Goal: Task Accomplishment & Management: Complete application form

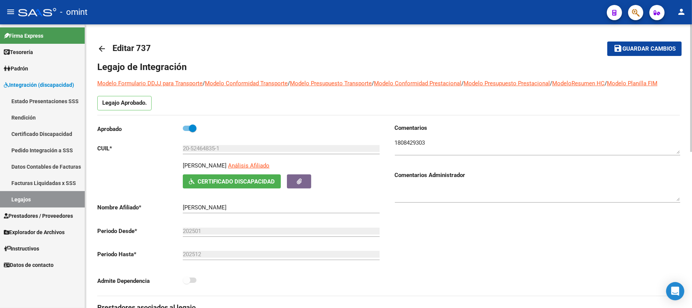
scroll to position [46, 0]
click at [104, 46] on mat-icon "arrow_back" at bounding box center [101, 48] width 9 height 9
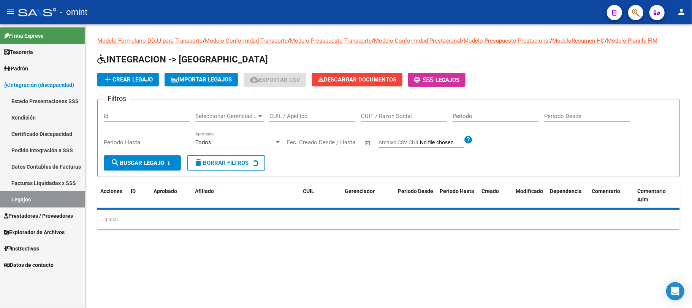
click at [298, 116] on input "CUIL / Apellido" at bounding box center [313, 116] width 86 height 7
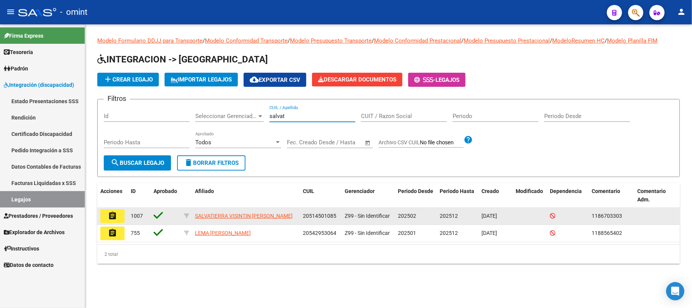
type input "salvat"
click at [119, 221] on button "assignment" at bounding box center [112, 216] width 24 height 14
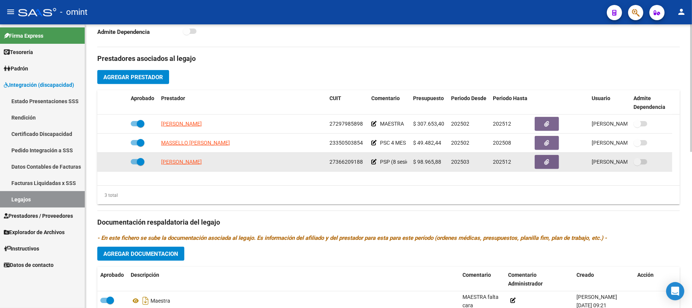
scroll to position [304, 0]
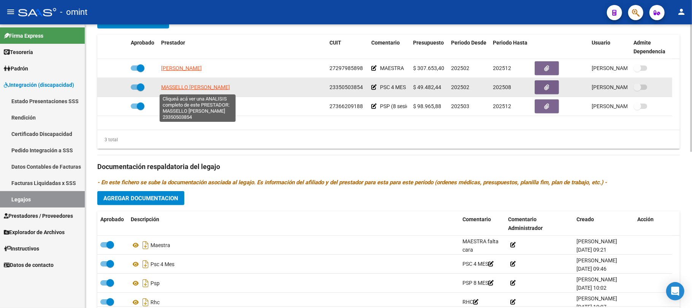
click at [180, 86] on span "MASSELLO DAYANA SOLEDAD" at bounding box center [195, 87] width 69 height 6
type textarea "23350503854"
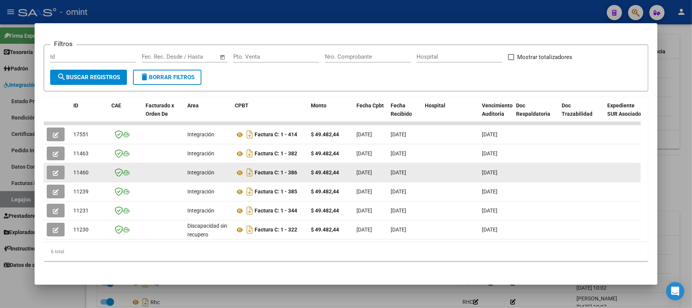
scroll to position [108, 0]
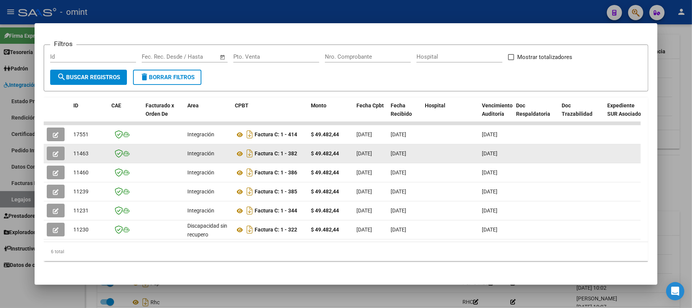
click at [59, 148] on button "button" at bounding box center [56, 153] width 18 height 14
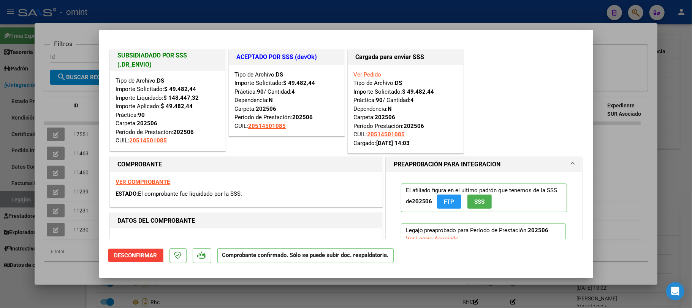
click at [280, 13] on div at bounding box center [346, 154] width 692 height 308
type input "$ 0,00"
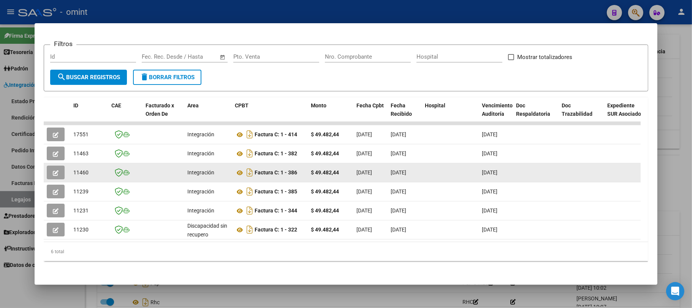
click at [50, 165] on button "button" at bounding box center [56, 172] width 18 height 14
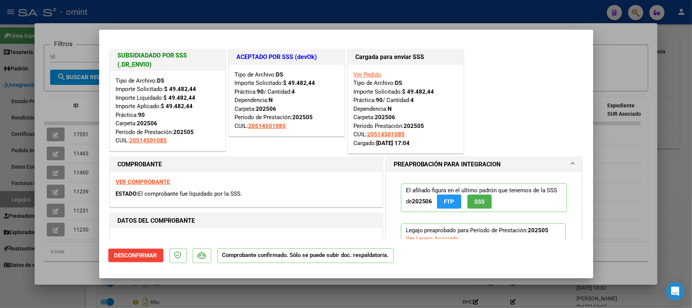
click at [285, 11] on div at bounding box center [346, 154] width 692 height 308
type input "$ 0,00"
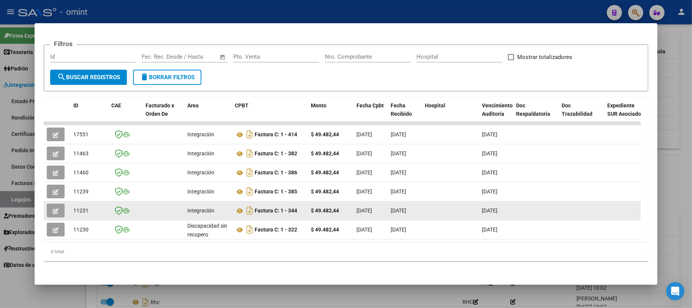
click at [57, 207] on span "button" at bounding box center [56, 210] width 6 height 7
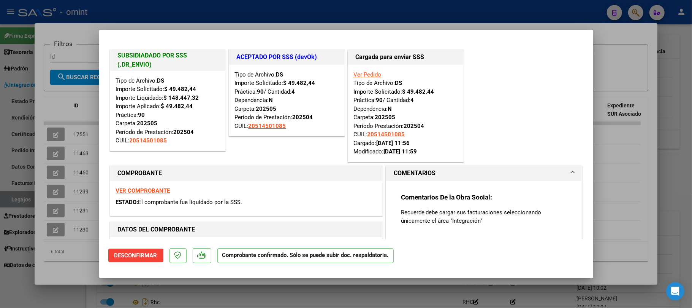
click at [245, 20] on div at bounding box center [346, 154] width 692 height 308
type input "$ 0,00"
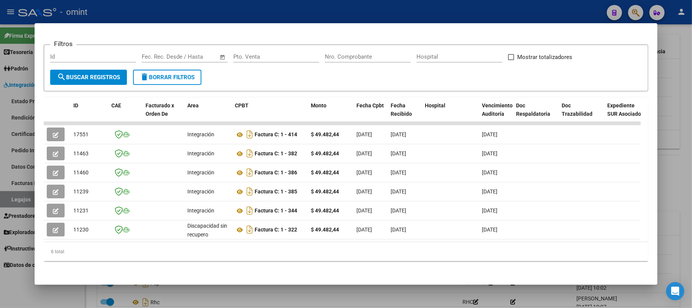
click at [245, 11] on div at bounding box center [346, 154] width 692 height 308
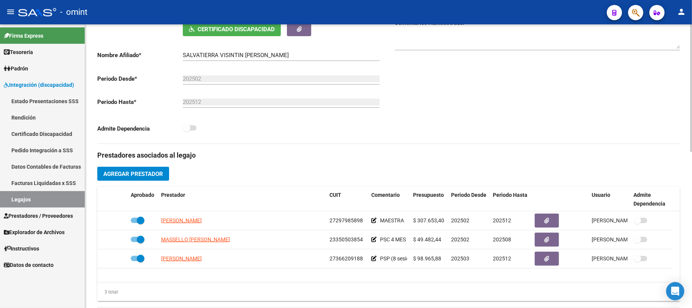
scroll to position [0, 0]
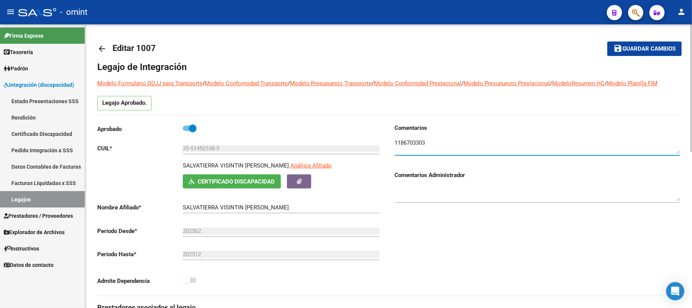
click at [408, 145] on textarea at bounding box center [537, 145] width 285 height 15
click at [106, 48] on link "arrow_back" at bounding box center [104, 49] width 15 height 18
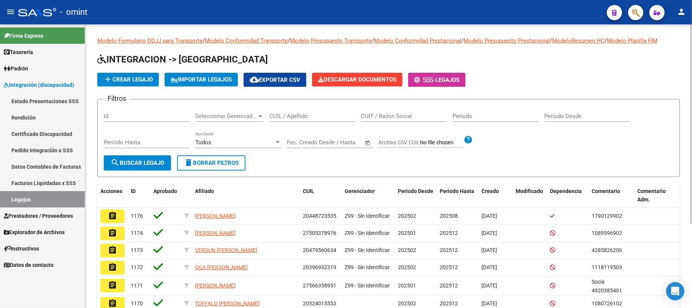
click at [307, 114] on input "CUIL / Apellido" at bounding box center [313, 116] width 86 height 7
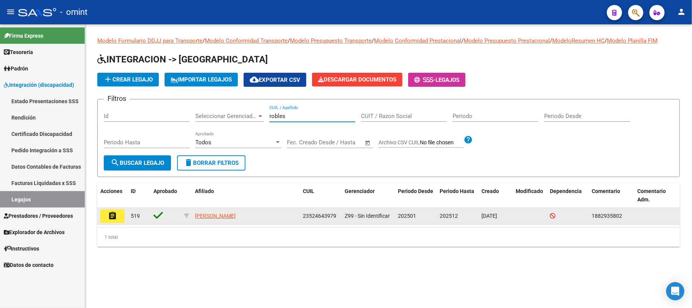
type input "robles"
click at [114, 213] on mat-icon "assignment" at bounding box center [112, 215] width 9 height 9
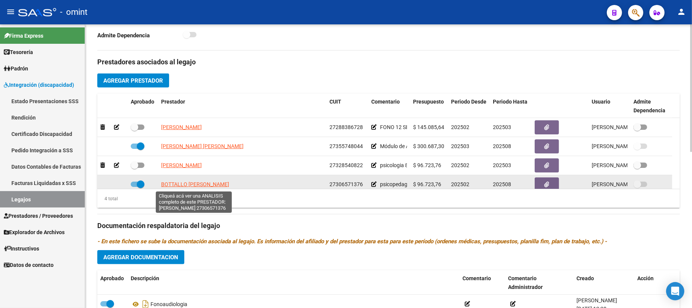
click at [181, 187] on span "BOTTALLO VERA MARIANA" at bounding box center [195, 184] width 68 height 6
type textarea "27306571376"
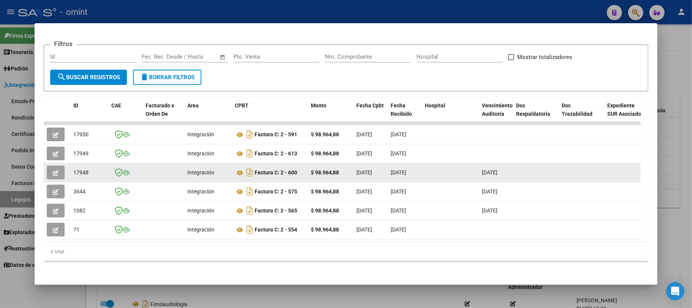
click at [55, 170] on icon "button" at bounding box center [56, 173] width 6 height 6
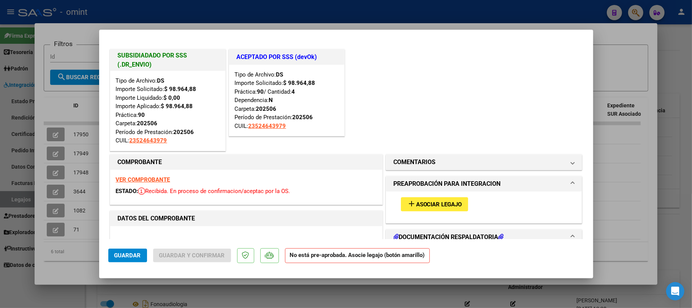
click at [235, 15] on div at bounding box center [346, 154] width 692 height 308
type input "$ 0,00"
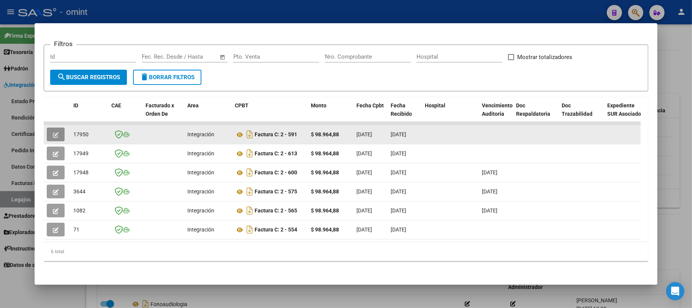
click at [48, 128] on button "button" at bounding box center [56, 134] width 18 height 14
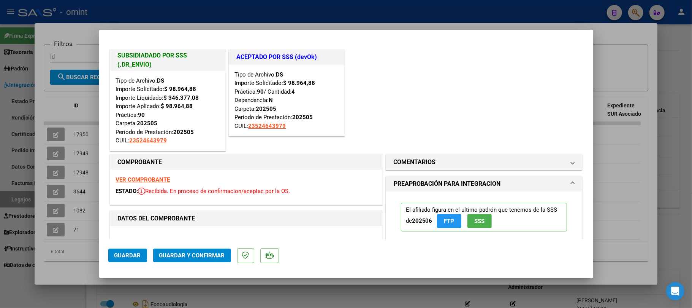
click at [230, 17] on div at bounding box center [346, 154] width 692 height 308
type input "$ 0,00"
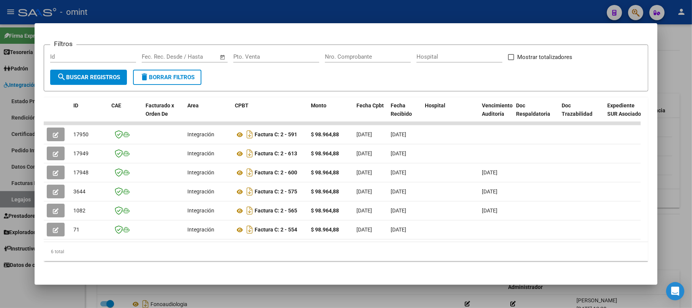
drag, startPoint x: 205, startPoint y: 234, endPoint x: 417, endPoint y: 239, distance: 212.2
click at [437, 239] on datatable-body "17950 Integración Factura C: 2 - 591 $ 98.964,88 01/06/2025 20/08/2025 - 20/08/…" at bounding box center [342, 182] width 597 height 120
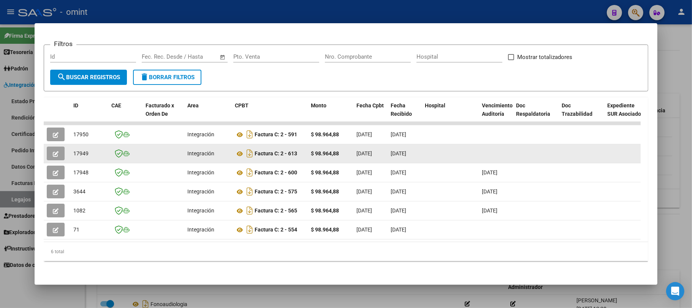
click at [55, 151] on icon "button" at bounding box center [56, 154] width 6 height 6
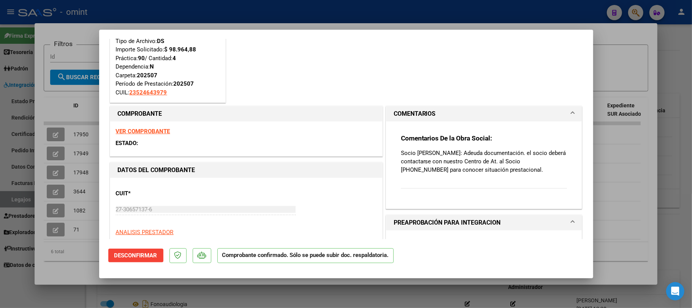
scroll to position [51, 0]
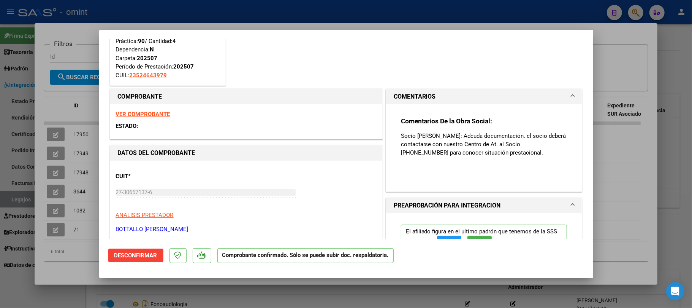
click at [215, 16] on div at bounding box center [346, 154] width 692 height 308
type input "$ 0,00"
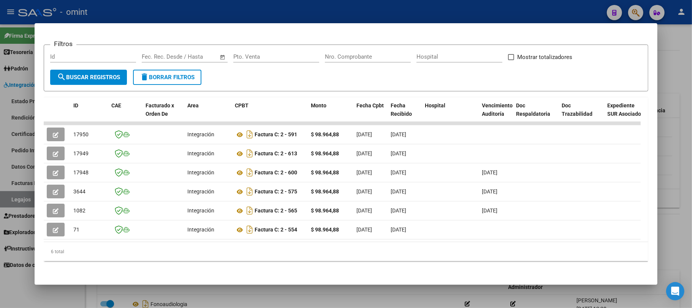
click at [214, 11] on div at bounding box center [346, 154] width 692 height 308
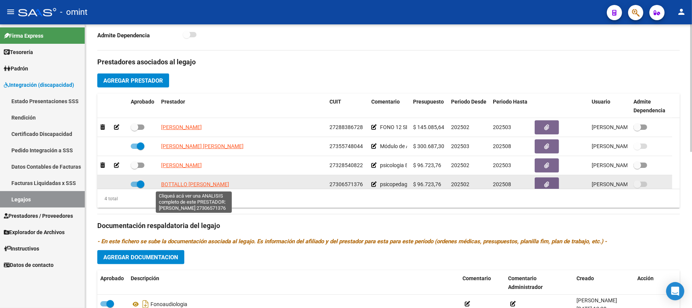
click at [189, 186] on span "BOTTALLO VERA MARIANA" at bounding box center [195, 184] width 68 height 6
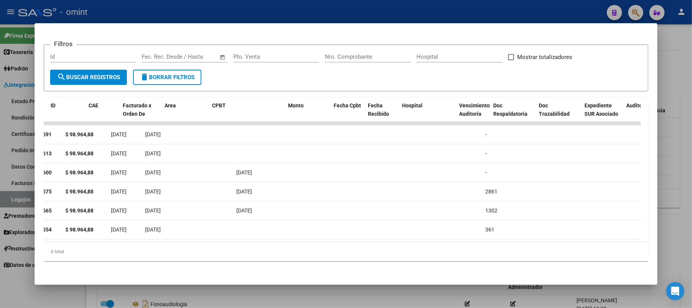
scroll to position [0, 0]
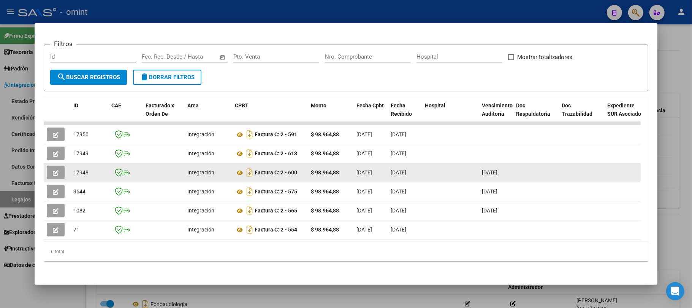
drag, startPoint x: 419, startPoint y: 164, endPoint x: 392, endPoint y: 165, distance: 26.6
click at [392, 165] on datatable-body-cell "20/08/2025" at bounding box center [405, 172] width 34 height 19
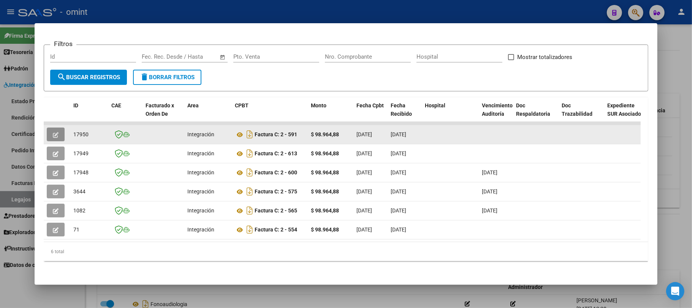
click at [62, 127] on button "button" at bounding box center [56, 134] width 18 height 14
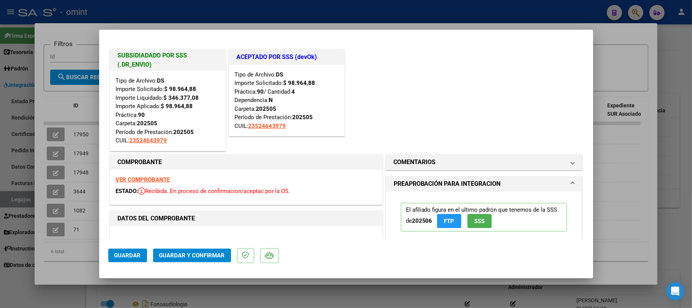
click at [74, 105] on div at bounding box center [346, 154] width 692 height 308
type input "$ 0,00"
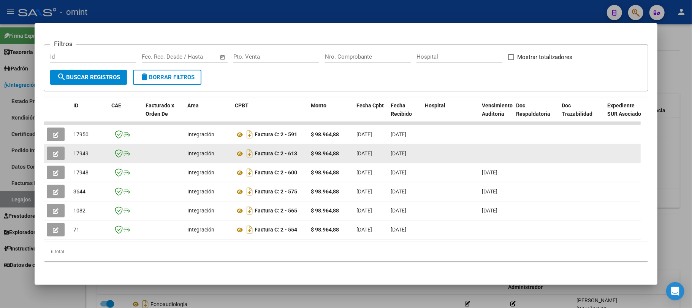
click at [59, 147] on button "button" at bounding box center [56, 153] width 18 height 14
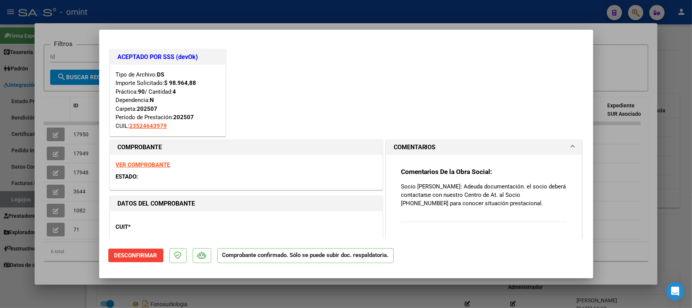
click at [60, 97] on div at bounding box center [346, 154] width 692 height 308
type input "$ 0,00"
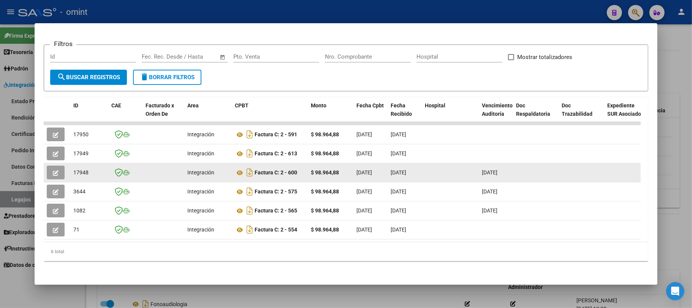
click at [54, 170] on icon "button" at bounding box center [56, 173] width 6 height 6
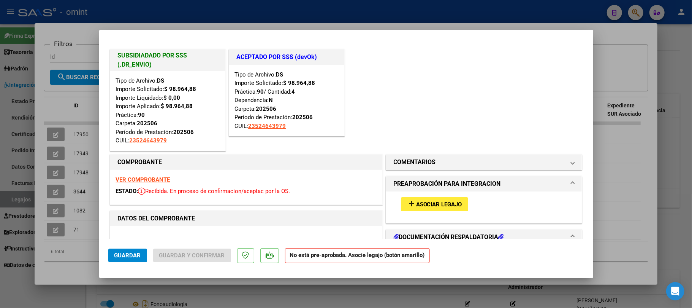
click at [180, 14] on div at bounding box center [346, 154] width 692 height 308
type input "$ 0,00"
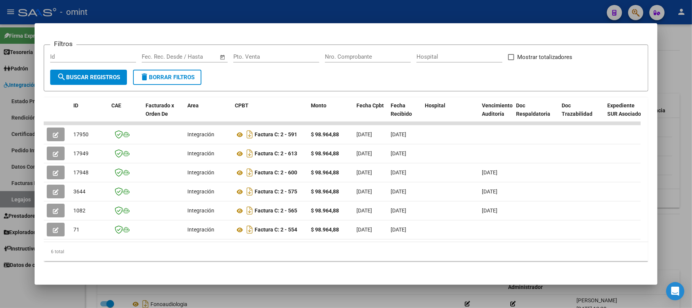
click at [121, 10] on div at bounding box center [346, 154] width 692 height 308
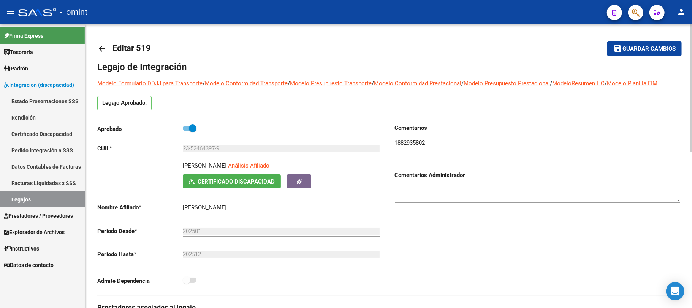
click at [100, 48] on mat-icon "arrow_back" at bounding box center [101, 48] width 9 height 9
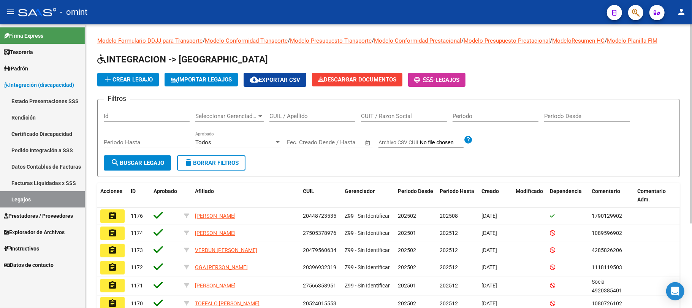
click at [315, 116] on input "CUIL / Apellido" at bounding box center [313, 116] width 86 height 7
paste input "20589722095"
type input "20589722095"
drag, startPoint x: 138, startPoint y: 153, endPoint x: 144, endPoint y: 158, distance: 8.1
click at [139, 152] on div "Periodo Hasta" at bounding box center [147, 144] width 86 height 24
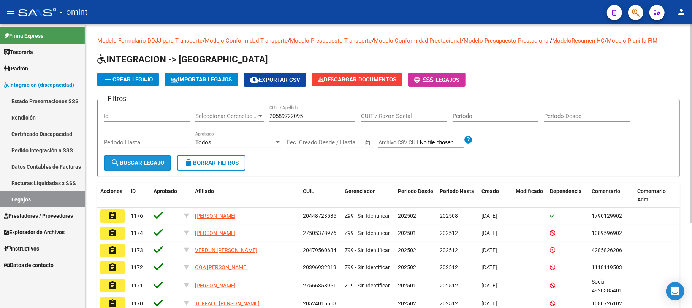
click at [145, 158] on button "search Buscar Legajo" at bounding box center [137, 162] width 67 height 15
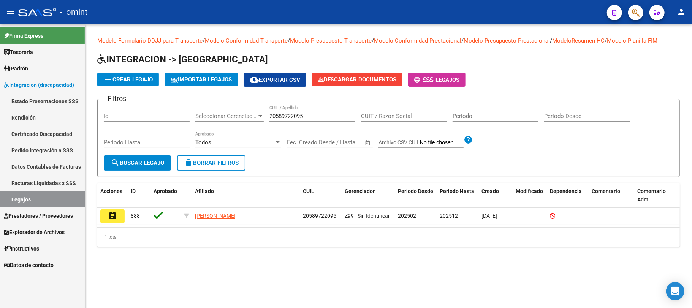
click at [109, 218] on mat-icon "assignment" at bounding box center [112, 215] width 9 height 9
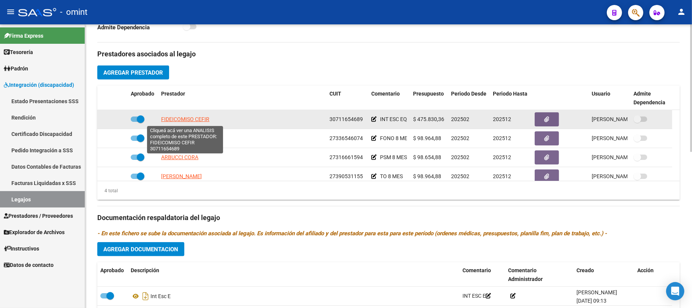
click at [184, 121] on span "FIDEICOMISO CEFIR" at bounding box center [185, 119] width 48 height 6
type textarea "30711654689"
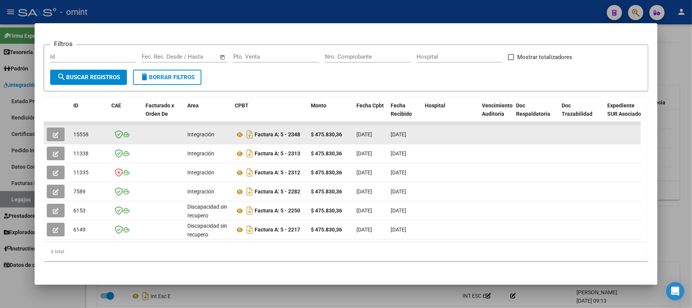
click at [49, 128] on button "button" at bounding box center [56, 134] width 18 height 14
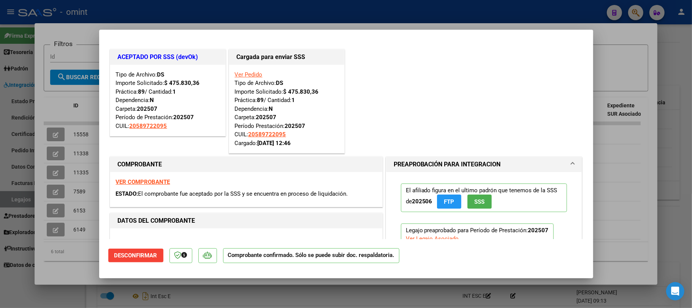
click at [174, 12] on div at bounding box center [346, 154] width 692 height 308
type input "$ 0,00"
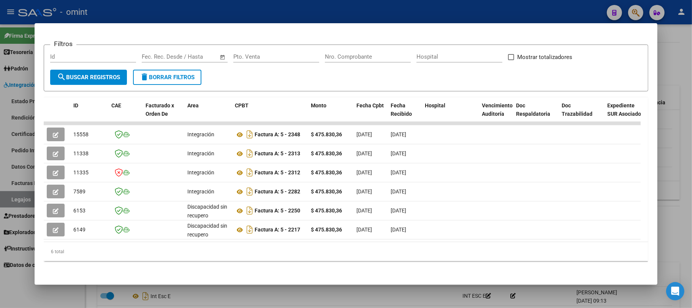
click at [174, 12] on div at bounding box center [346, 154] width 692 height 308
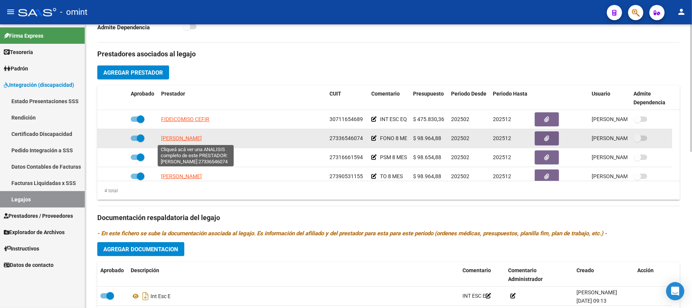
click at [181, 140] on span "BORTOLOZZI DAFNE AYELEN" at bounding box center [181, 138] width 41 height 6
type textarea "27336546074"
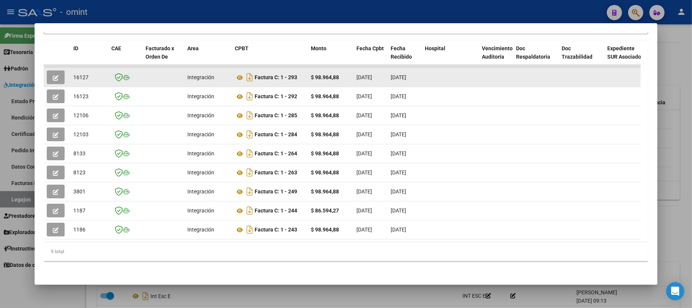
click at [59, 70] on button "button" at bounding box center [56, 77] width 18 height 14
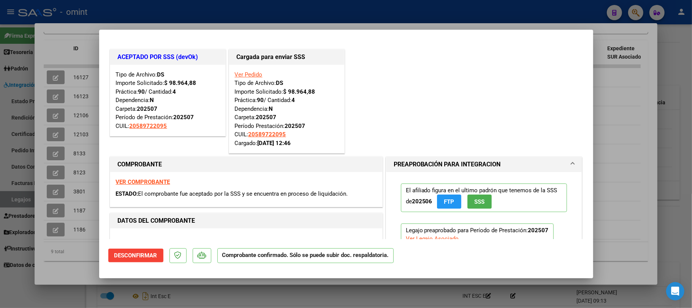
click at [146, 24] on div at bounding box center [346, 154] width 692 height 308
type input "$ 0,00"
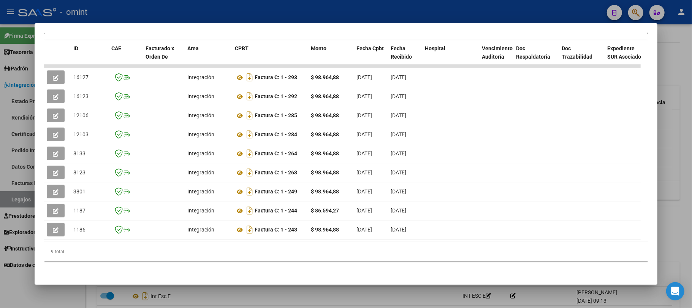
click at [144, 8] on div at bounding box center [346, 154] width 692 height 308
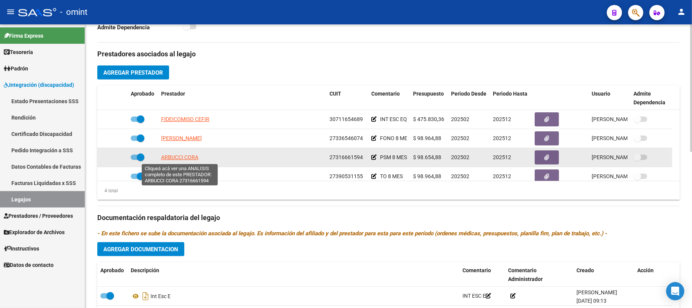
click at [179, 160] on span "ARBUCCI CORA" at bounding box center [179, 157] width 37 height 6
type textarea "27316661594"
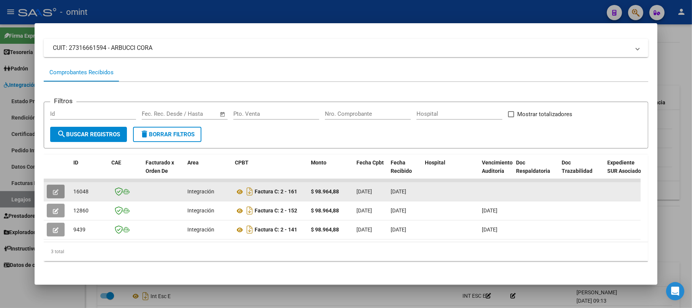
click at [54, 189] on icon "button" at bounding box center [56, 192] width 6 height 6
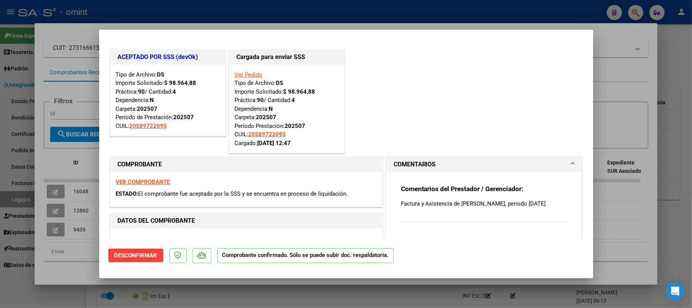
click at [167, 23] on div at bounding box center [346, 154] width 692 height 308
type input "$ 0,00"
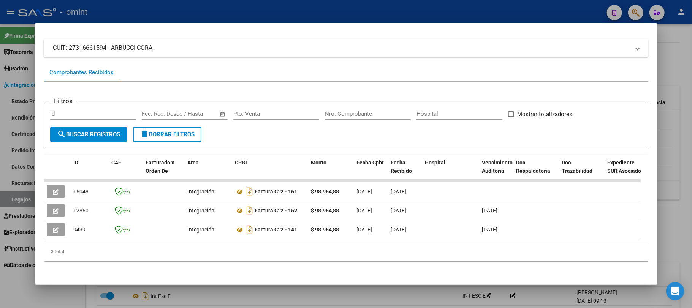
click at [170, 7] on div at bounding box center [346, 154] width 692 height 308
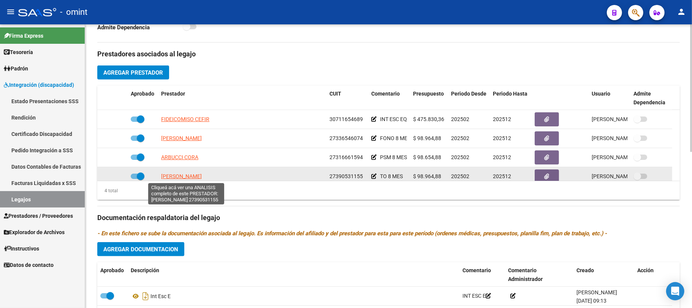
click at [179, 178] on span "BARABINO VICTORIA" at bounding box center [181, 176] width 41 height 6
type textarea "27390531155"
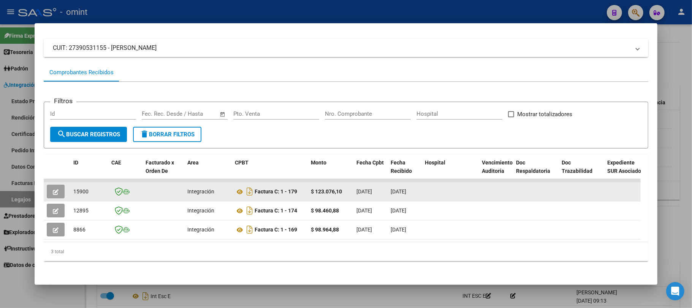
click at [57, 189] on icon "button" at bounding box center [56, 192] width 6 height 6
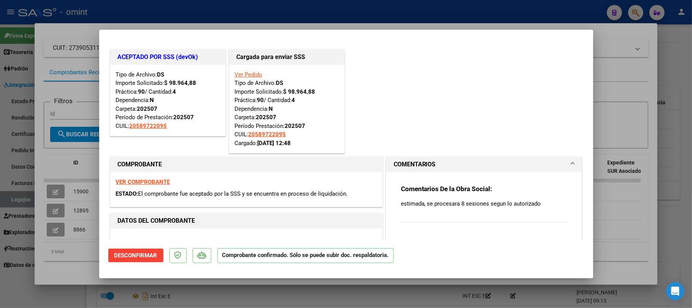
click at [157, 15] on div at bounding box center [346, 154] width 692 height 308
type input "$ 0,00"
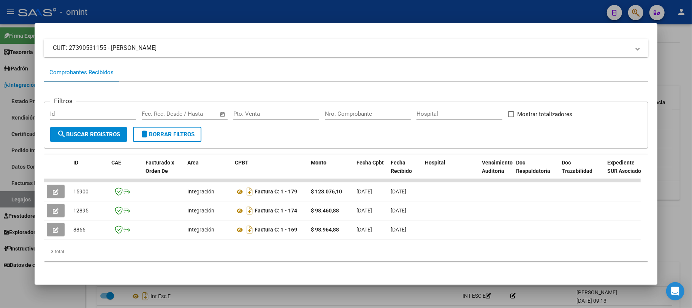
click at [156, 10] on div at bounding box center [346, 154] width 692 height 308
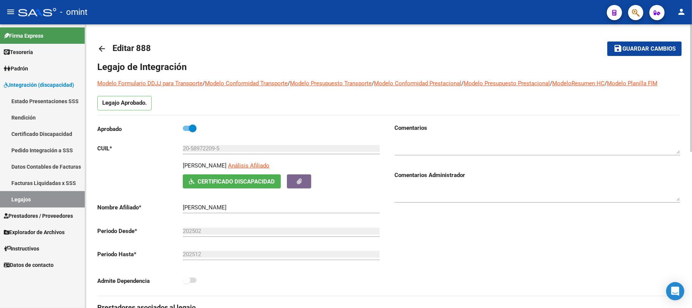
click at [102, 47] on mat-icon "arrow_back" at bounding box center [101, 48] width 9 height 9
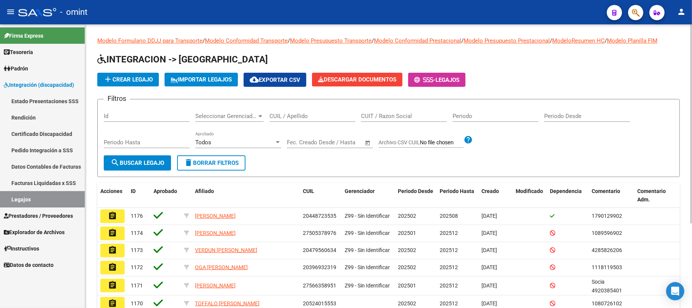
click at [282, 114] on input "CUIL / Apellido" at bounding box center [313, 116] width 86 height 7
paste input "20553592993"
type input "20553592993"
click at [150, 162] on span "search Buscar Legajo" at bounding box center [138, 162] width 54 height 7
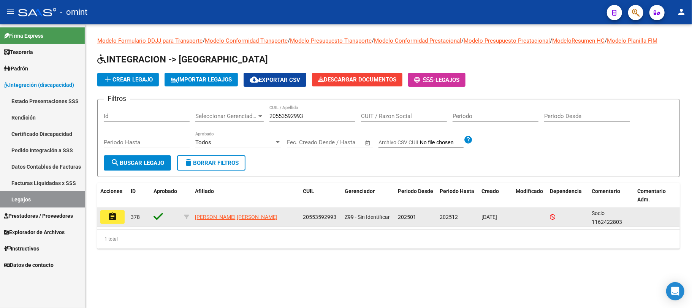
click at [110, 214] on mat-icon "assignment" at bounding box center [112, 216] width 9 height 9
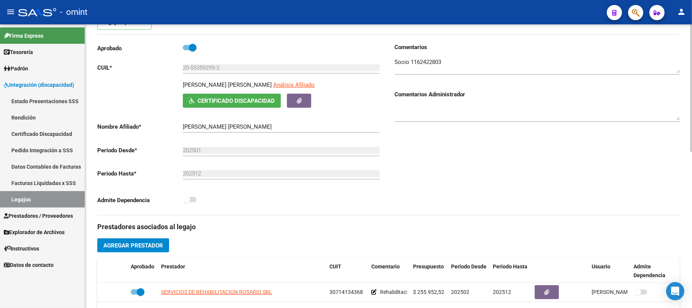
scroll to position [152, 0]
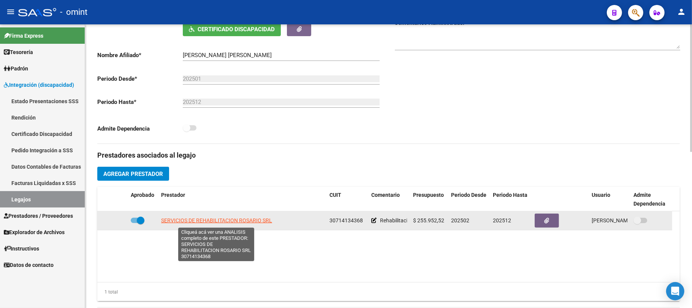
click at [227, 222] on span "SERVICIOS DE REHABILITACION ROSARIO SRL" at bounding box center [216, 220] width 111 height 6
type textarea "30714134368"
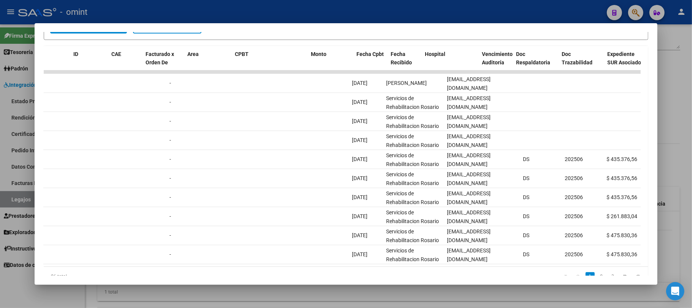
scroll to position [0, 0]
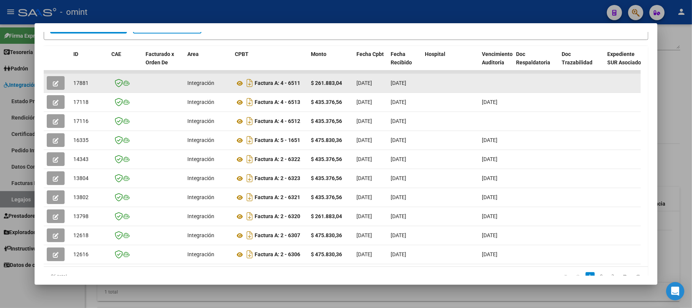
click at [46, 79] on datatable-body-cell at bounding box center [57, 83] width 27 height 19
click at [52, 81] on button "button" at bounding box center [56, 83] width 18 height 14
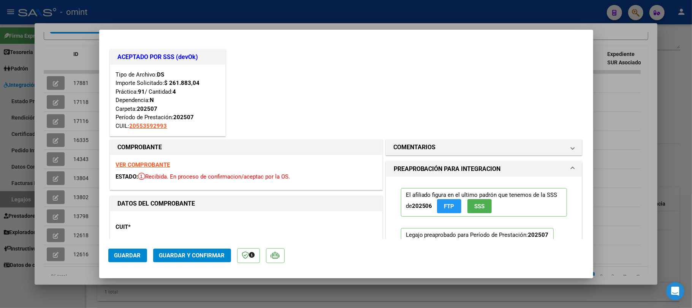
click at [187, 11] on div at bounding box center [346, 154] width 692 height 308
type input "$ 0,00"
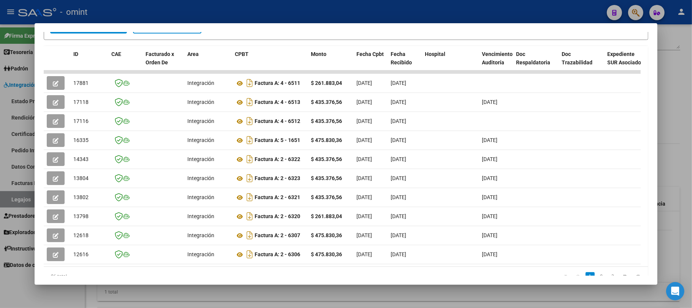
click at [187, 11] on div at bounding box center [346, 154] width 692 height 308
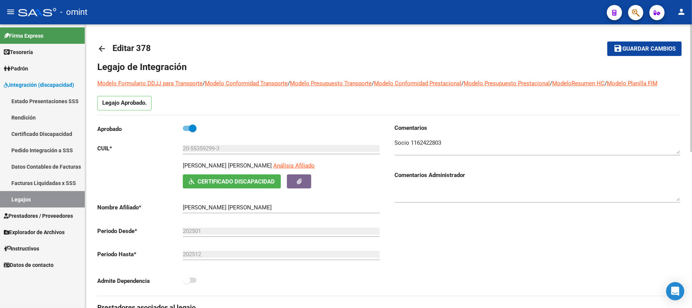
click at [100, 48] on mat-icon "arrow_back" at bounding box center [101, 48] width 9 height 9
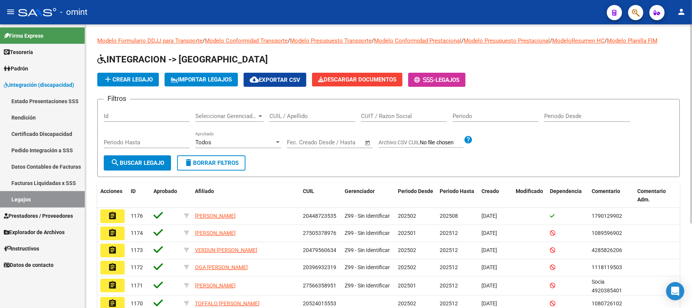
drag, startPoint x: 308, startPoint y: 122, endPoint x: 303, endPoint y: 117, distance: 6.5
click at [308, 122] on div "CUIL / Apellido" at bounding box center [313, 117] width 86 height 24
click at [300, 115] on input "CUIL / Apellido" at bounding box center [313, 116] width 86 height 7
paste input "23522349429"
type input "23522349429"
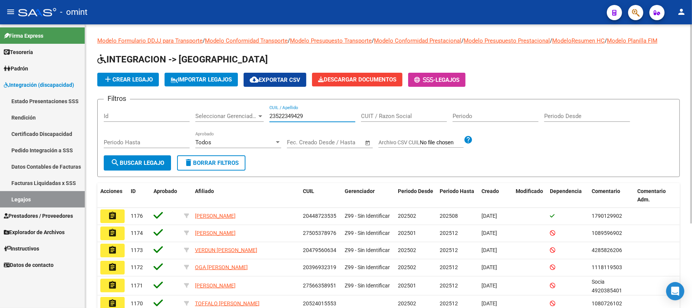
click at [140, 162] on span "search Buscar Legajo" at bounding box center [138, 162] width 54 height 7
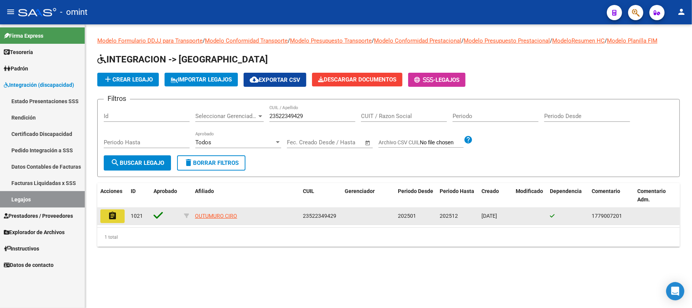
click at [111, 217] on mat-icon "assignment" at bounding box center [112, 215] width 9 height 9
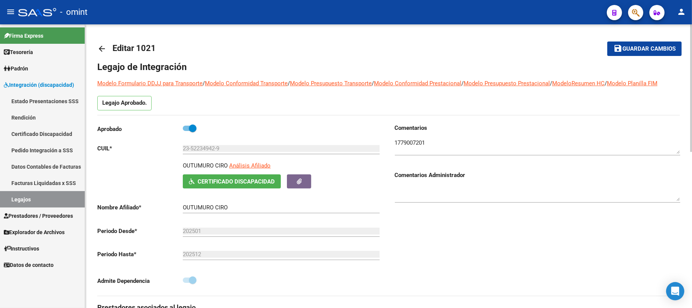
scroll to position [152, 0]
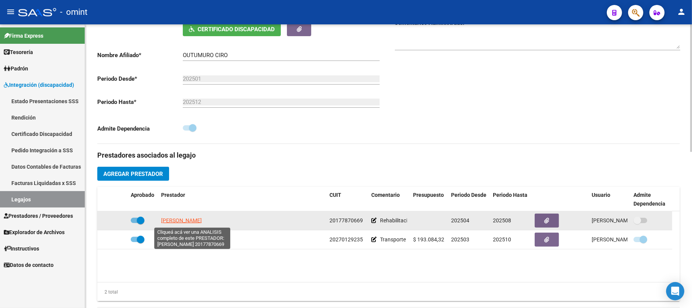
click at [202, 220] on span "MARZARI JOSE EDUARDO" at bounding box center [181, 220] width 41 height 6
type textarea "20177870669"
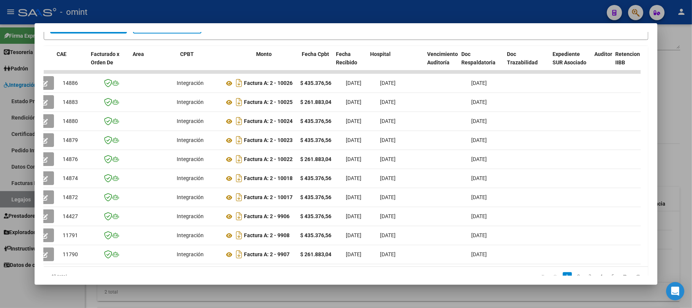
scroll to position [0, 0]
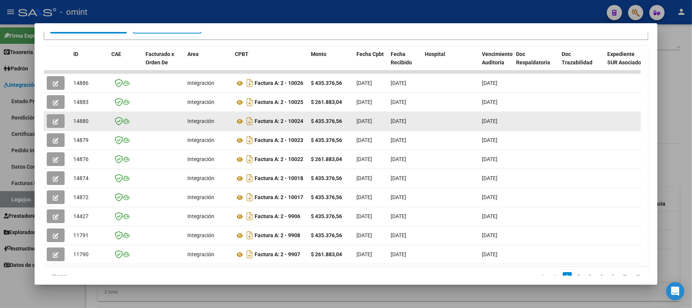
drag, startPoint x: 539, startPoint y: 125, endPoint x: 64, endPoint y: 126, distance: 474.8
click at [83, 122] on span "14880" at bounding box center [80, 121] width 15 height 6
click at [49, 123] on button "button" at bounding box center [56, 121] width 18 height 14
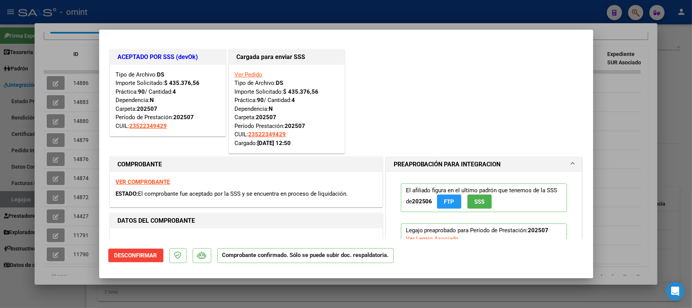
click at [167, 21] on div at bounding box center [346, 154] width 692 height 308
type input "$ 0,00"
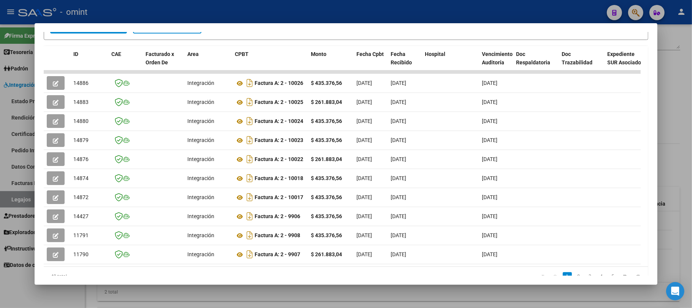
click at [167, 8] on div at bounding box center [346, 154] width 692 height 308
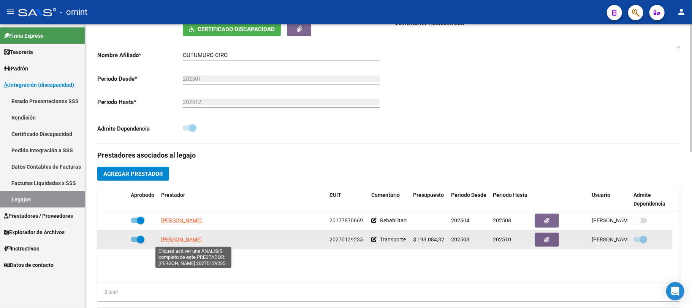
click at [188, 238] on span "GONZALEZ DIEGO MARTIN" at bounding box center [181, 239] width 41 height 6
type textarea "20270129235"
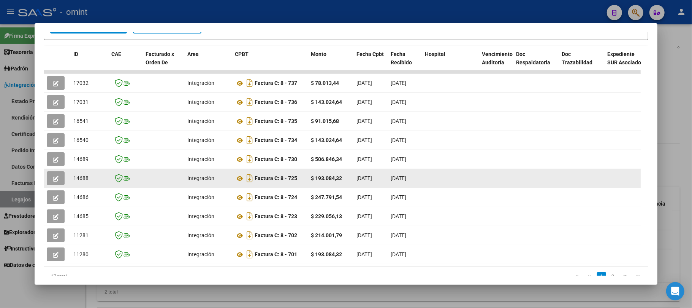
drag, startPoint x: 516, startPoint y: 199, endPoint x: 54, endPoint y: 183, distance: 462.5
click at [54, 183] on datatable-scroller "17032 Integración Factura C: 8 - 737 $ 78.013,44 01/08/2025 07/08/2025 - 07/08/…" at bounding box center [342, 166] width 597 height 193
click at [53, 178] on icon "button" at bounding box center [56, 179] width 6 height 6
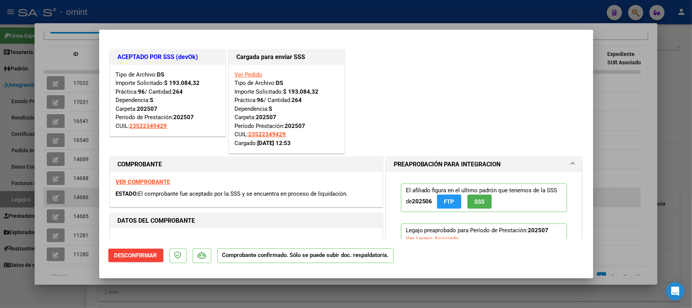
click at [49, 200] on div at bounding box center [346, 154] width 692 height 308
type input "$ 0,00"
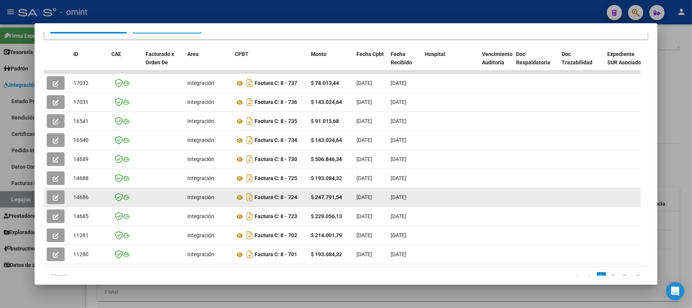
click at [50, 198] on button "button" at bounding box center [56, 197] width 18 height 14
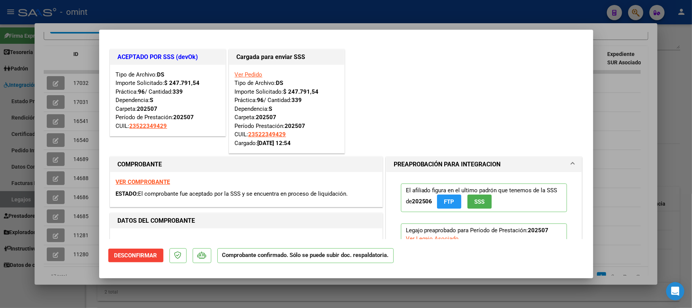
click at [84, 90] on div at bounding box center [346, 154] width 692 height 308
type input "$ 0,00"
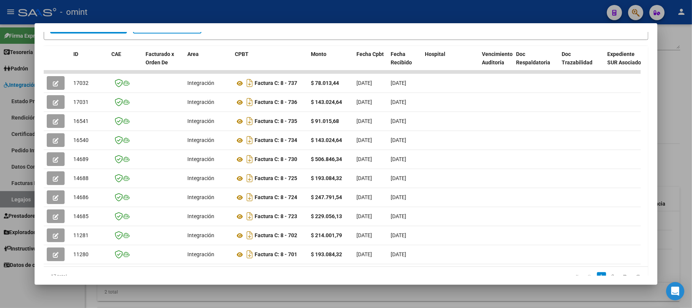
click at [0, 64] on div at bounding box center [346, 154] width 692 height 308
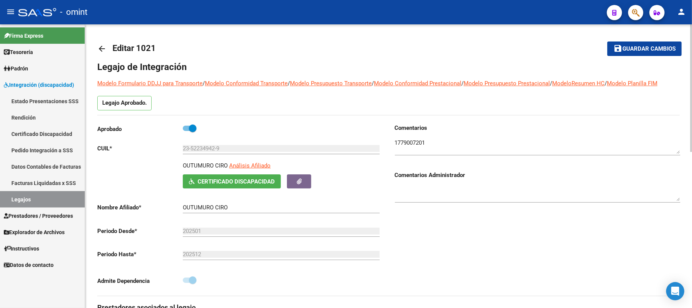
click at [104, 49] on mat-icon "arrow_back" at bounding box center [101, 48] width 9 height 9
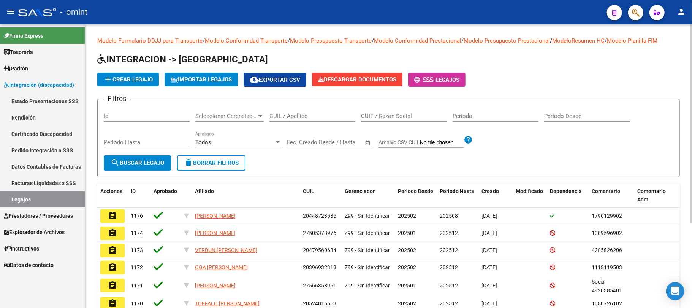
click at [316, 114] on input "CUIL / Apellido" at bounding box center [313, 116] width 86 height 7
paste input "27562160332"
type input "27562160332"
click at [167, 145] on input "Periodo Hasta" at bounding box center [147, 142] width 86 height 7
click at [163, 156] on form "Filtros Id Seleccionar Gerenciador Seleccionar Gerenciador 27562160332 CUIL / A…" at bounding box center [388, 138] width 583 height 78
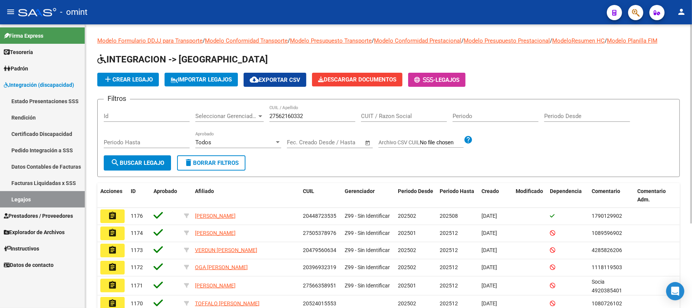
click at [160, 165] on span "search Buscar Legajo" at bounding box center [138, 162] width 54 height 7
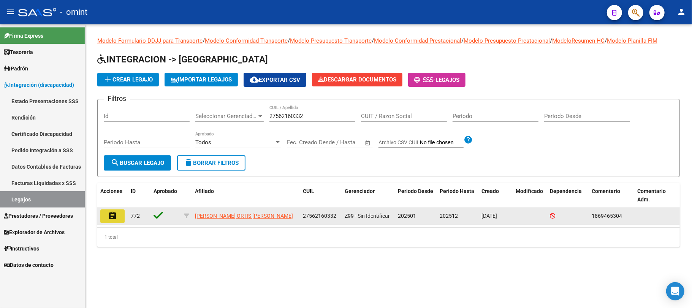
drag, startPoint x: 111, startPoint y: 214, endPoint x: 180, endPoint y: 220, distance: 69.0
click at [113, 213] on mat-icon "assignment" at bounding box center [112, 215] width 9 height 9
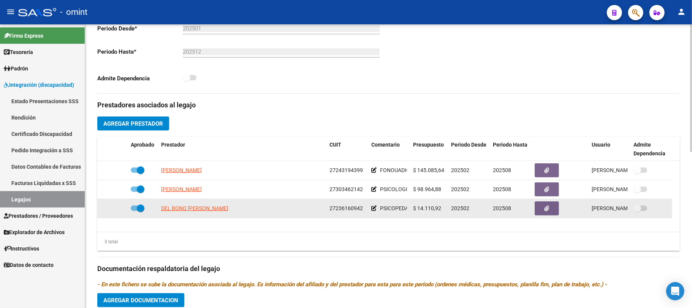
scroll to position [203, 0]
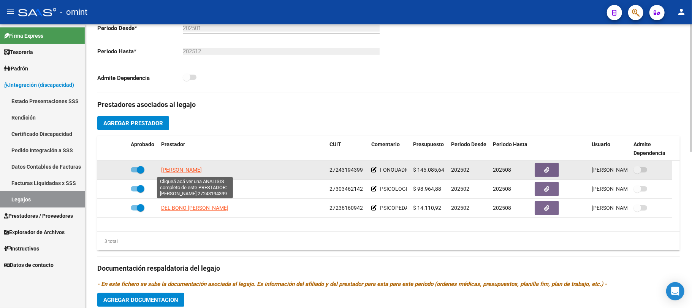
click at [189, 172] on span "MARQUEZ CLAUDIA BETINA" at bounding box center [181, 170] width 41 height 6
type textarea "27243194399"
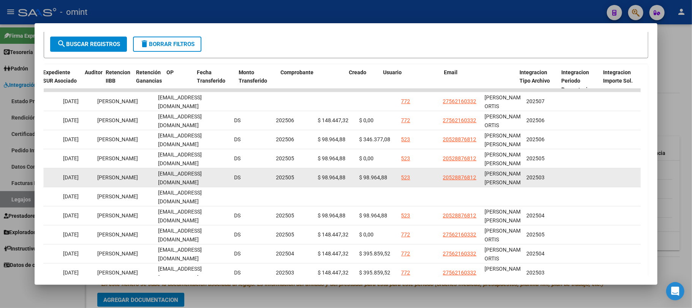
scroll to position [0, 0]
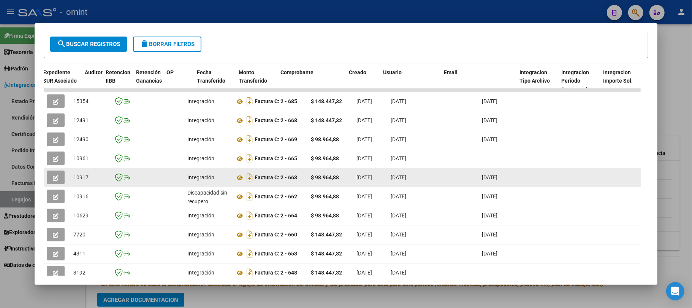
drag, startPoint x: 411, startPoint y: 186, endPoint x: 124, endPoint y: 178, distance: 286.7
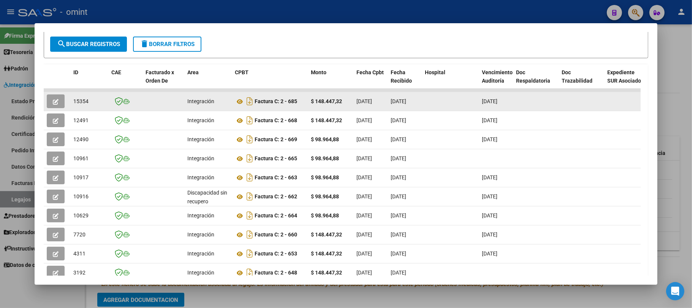
click at [58, 103] on icon "button" at bounding box center [56, 102] width 6 height 6
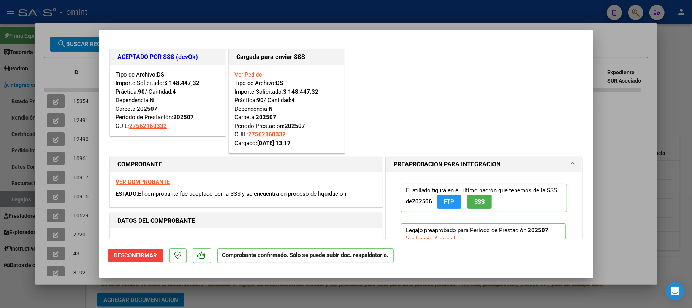
drag, startPoint x: 199, startPoint y: 27, endPoint x: 198, endPoint y: 8, distance: 18.3
click at [199, 24] on div at bounding box center [346, 154] width 692 height 308
type input "$ 0,00"
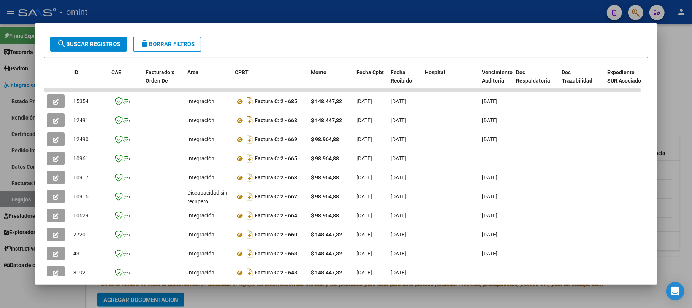
click at [198, 8] on div at bounding box center [346, 154] width 692 height 308
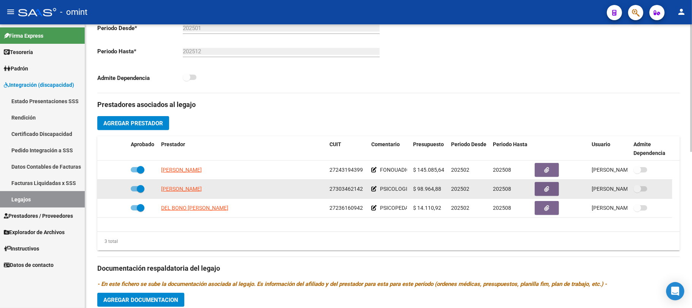
click at [181, 193] on app-link-go-to "RODRIGUEZ YESICA YAEL" at bounding box center [181, 188] width 41 height 9
click at [181, 190] on span "RODRIGUEZ YESICA YAEL" at bounding box center [181, 189] width 41 height 6
type textarea "27303462142"
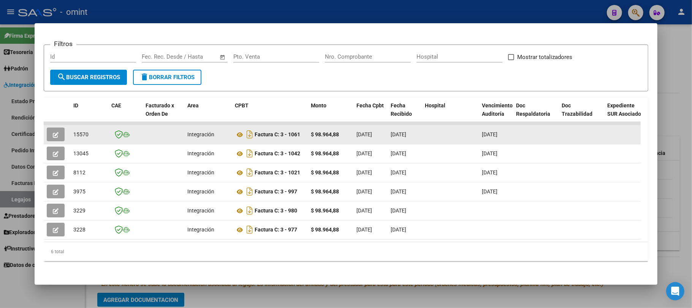
click at [59, 127] on button "button" at bounding box center [56, 134] width 18 height 14
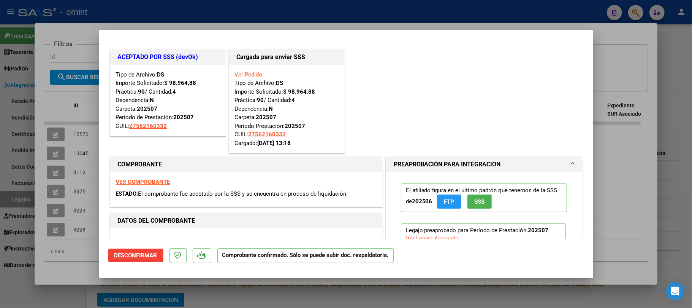
click at [172, 25] on div at bounding box center [346, 154] width 692 height 308
type input "$ 0,00"
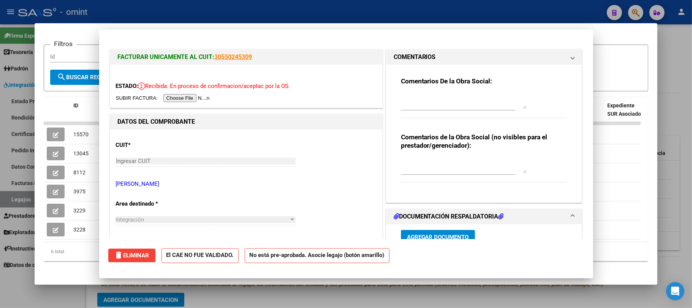
click at [163, 8] on div at bounding box center [346, 154] width 692 height 308
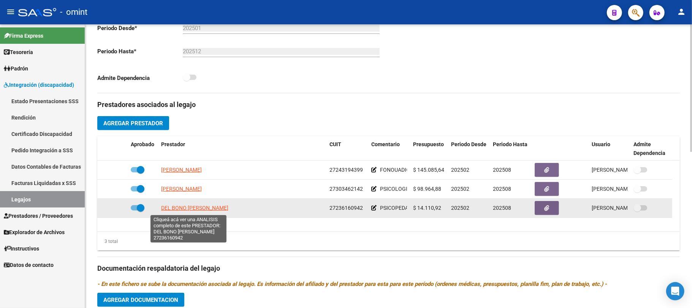
click at [182, 206] on span "DEL BONO ANA MARIA" at bounding box center [194, 208] width 67 height 6
type textarea "27236160942"
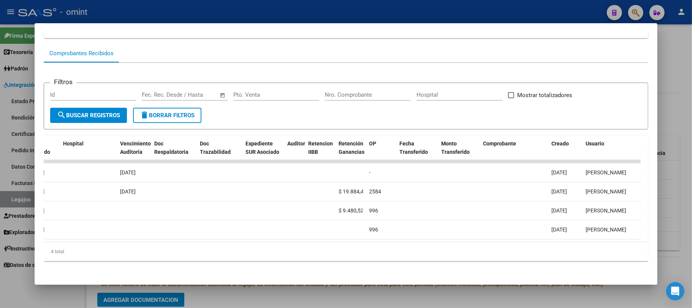
scroll to position [0, 569]
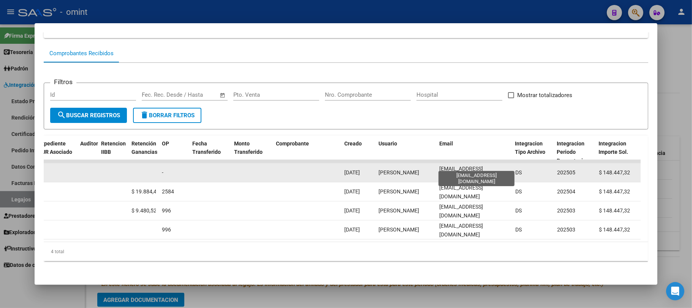
click at [468, 165] on span "delbonoanamaria@gmail.com" at bounding box center [461, 172] width 44 height 15
click at [483, 165] on span "delbonoanamaria@gmail.com" at bounding box center [461, 172] width 44 height 15
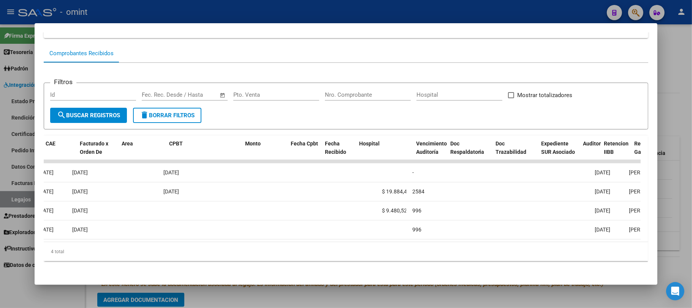
scroll to position [0, 0]
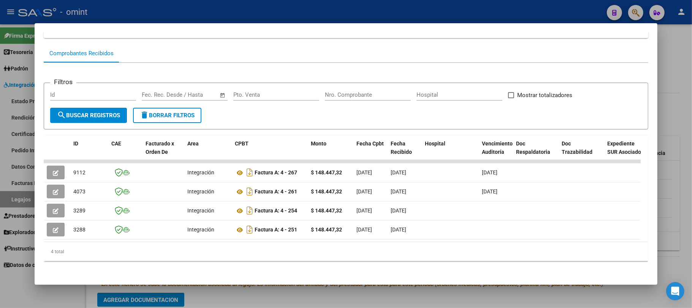
click at [106, 13] on div at bounding box center [346, 154] width 692 height 308
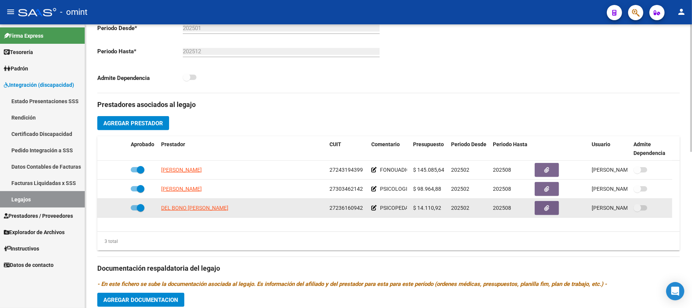
click at [141, 209] on span at bounding box center [141, 208] width 8 height 8
click at [135, 210] on input "checkbox" at bounding box center [134, 210] width 0 height 0
checkbox input "false"
click at [115, 210] on icon at bounding box center [116, 207] width 5 height 5
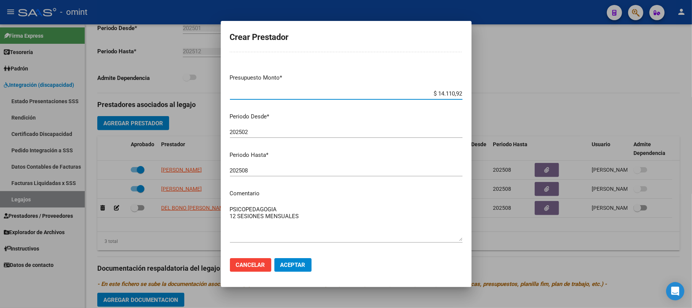
scroll to position [60, 0]
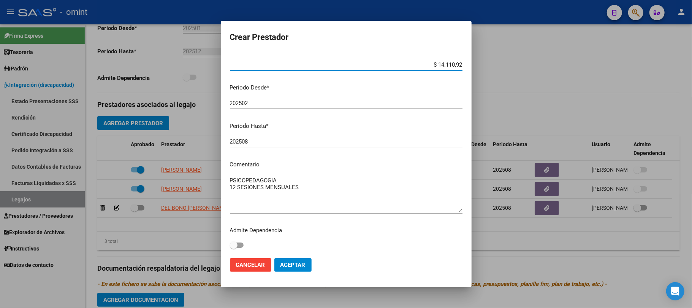
click at [263, 140] on input "202508" at bounding box center [346, 141] width 233 height 7
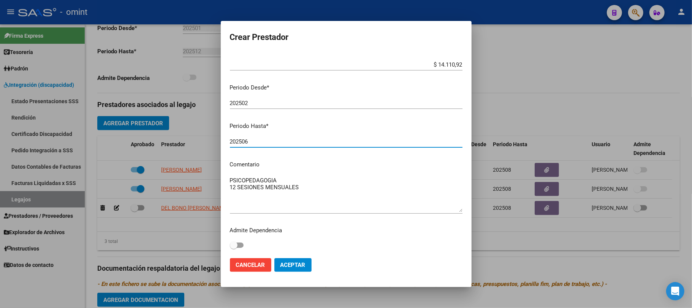
type input "202506"
click at [305, 189] on textarea "PSICOPEDAGOGIA 12 SESIONES MENSUALES" at bounding box center [346, 194] width 233 height 36
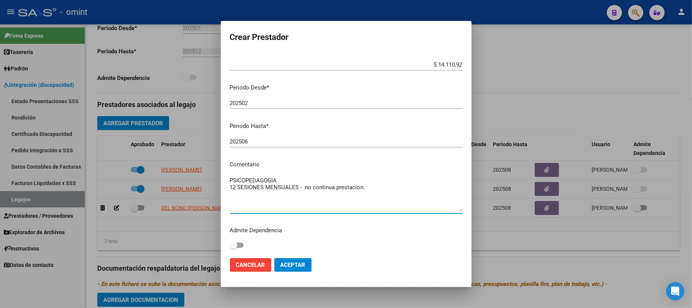
click at [373, 190] on textarea "PSICOPEDAGOGIA 12 SESIONES MENSUALES - no continua prestacion." at bounding box center [346, 194] width 233 height 36
click at [358, 186] on textarea "PSICOPEDAGOGIA 12 SESIONES MENSUALES - no continua prestacion." at bounding box center [346, 194] width 233 height 36
type textarea "PSICOPEDAGOGIA 12 SESIONES MENSUALES - no continua prestación."
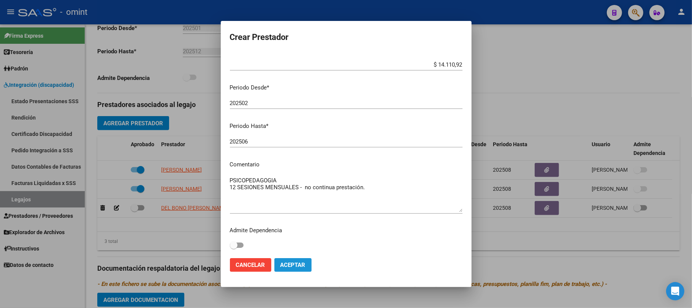
click at [297, 271] on button "Aceptar" at bounding box center [292, 265] width 37 height 14
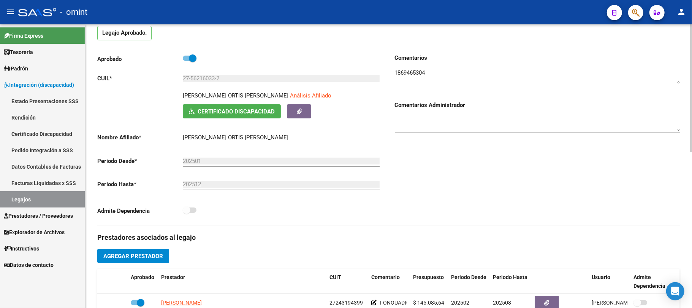
scroll to position [0, 0]
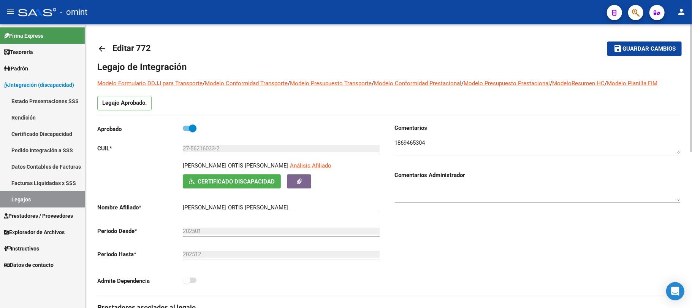
click at [629, 49] on button "save Guardar cambios" at bounding box center [644, 48] width 75 height 14
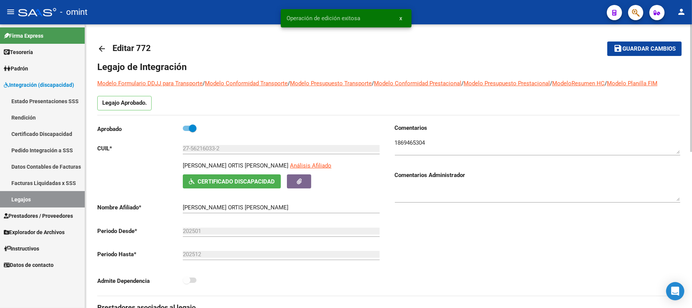
click at [101, 47] on mat-icon "arrow_back" at bounding box center [101, 48] width 9 height 9
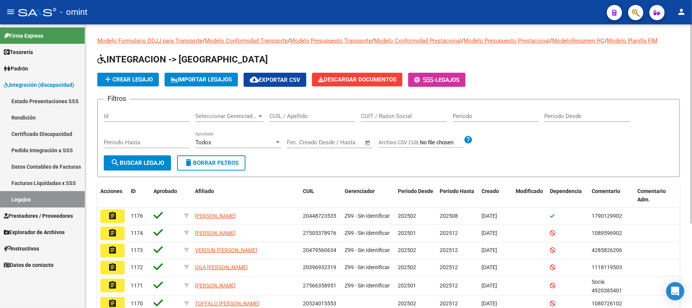
drag, startPoint x: 317, startPoint y: 116, endPoint x: 311, endPoint y: 117, distance: 6.2
click at [317, 116] on input "CUIL / Apellido" at bounding box center [313, 116] width 86 height 7
paste input "20169317977"
click at [160, 154] on div "Periodo Hasta" at bounding box center [147, 144] width 86 height 24
click at [157, 163] on span "search Buscar Legajo" at bounding box center [138, 162] width 54 height 7
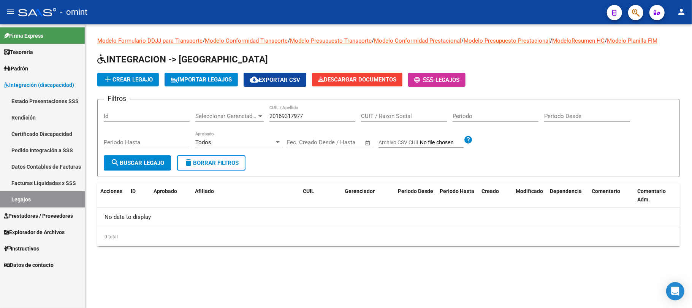
click at [134, 165] on span "search Buscar Legajo" at bounding box center [138, 162] width 54 height 7
click at [287, 116] on input "20169317977" at bounding box center [313, 116] width 86 height 7
click at [287, 115] on input "20169317977" at bounding box center [313, 116] width 86 height 7
paste input "479279706"
drag, startPoint x: 132, startPoint y: 163, endPoint x: 132, endPoint y: 167, distance: 4.6
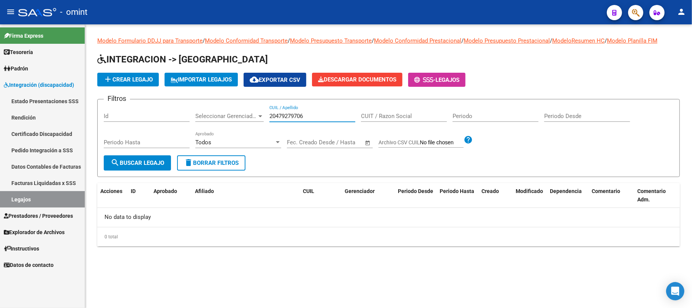
click at [131, 163] on span "search Buscar Legajo" at bounding box center [138, 162] width 54 height 7
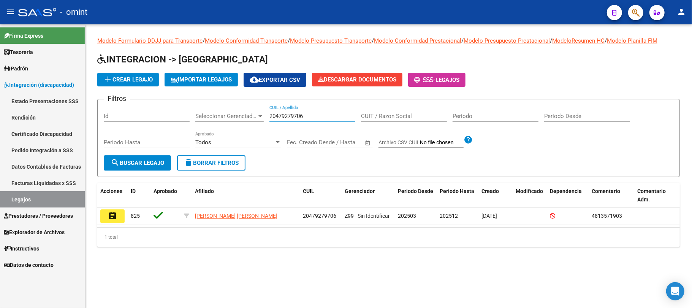
drag, startPoint x: 309, startPoint y: 116, endPoint x: 239, endPoint y: 116, distance: 70.7
click at [239, 116] on div "Filtros Id Seleccionar Gerenciador Seleccionar Gerenciador 20479279706 CUIL / A…" at bounding box center [389, 130] width 570 height 50
paste input "4813571903"
click at [149, 152] on div "Periodo Hasta" at bounding box center [147, 144] width 86 height 24
click at [150, 160] on span "search Buscar Legajo" at bounding box center [138, 162] width 54 height 7
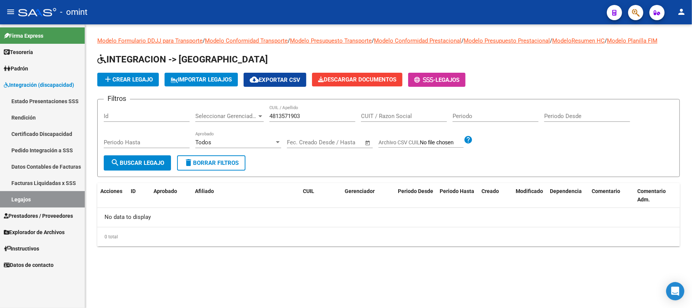
click at [304, 114] on input "4813571903" at bounding box center [313, 116] width 86 height 7
click at [304, 116] on input "4813571903" at bounding box center [313, 116] width 86 height 7
paste input "20479279706"
type input "20479279706"
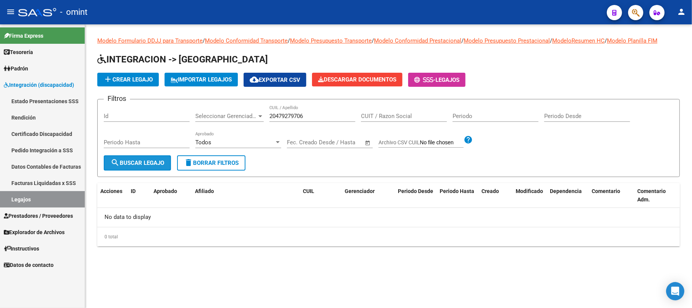
click at [144, 163] on span "search Buscar Legajo" at bounding box center [138, 162] width 54 height 7
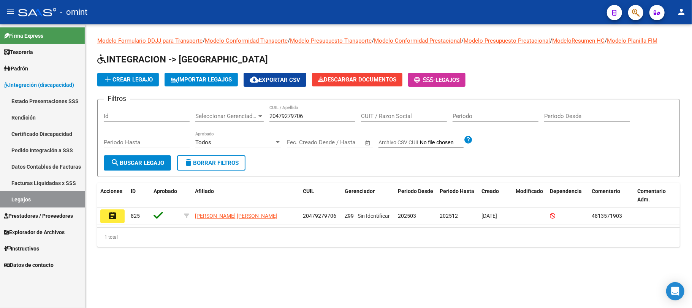
drag, startPoint x: 111, startPoint y: 211, endPoint x: 122, endPoint y: 210, distance: 11.4
click at [111, 211] on mat-icon "assignment" at bounding box center [112, 215] width 9 height 9
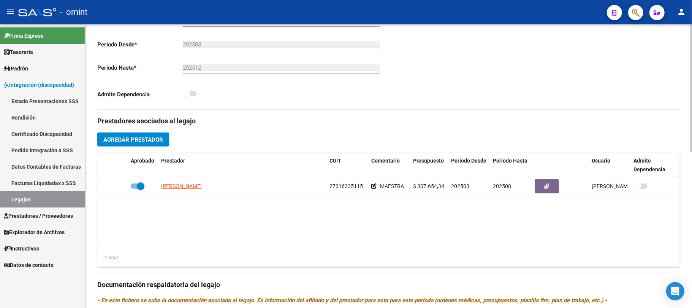
scroll to position [253, 0]
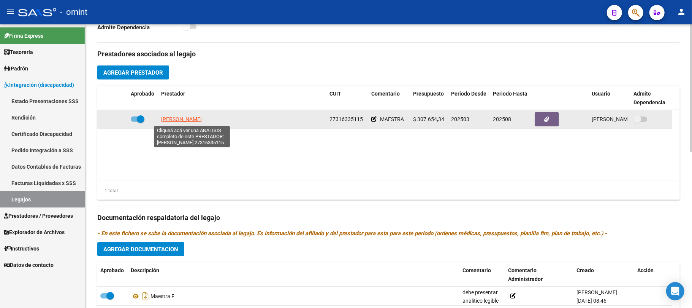
click at [191, 121] on span "MONTAÑO MARIA LAURA" at bounding box center [181, 119] width 41 height 6
type textarea "27316335115"
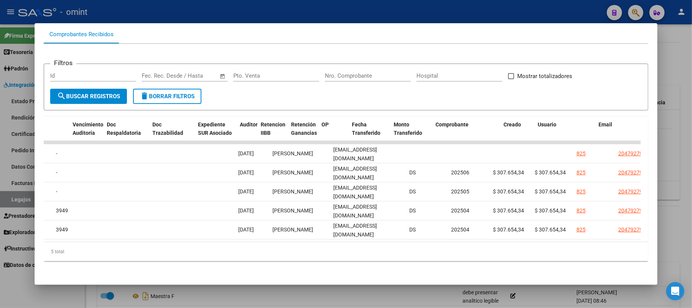
scroll to position [0, 0]
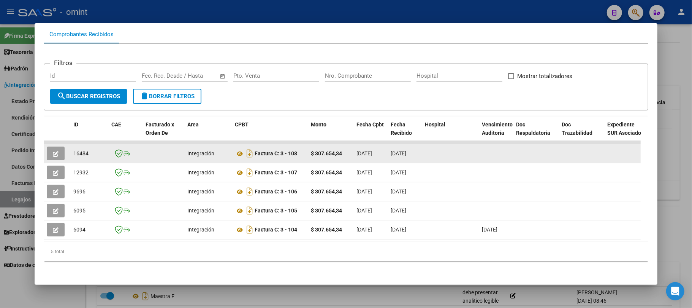
click at [49, 147] on button "button" at bounding box center [56, 153] width 18 height 14
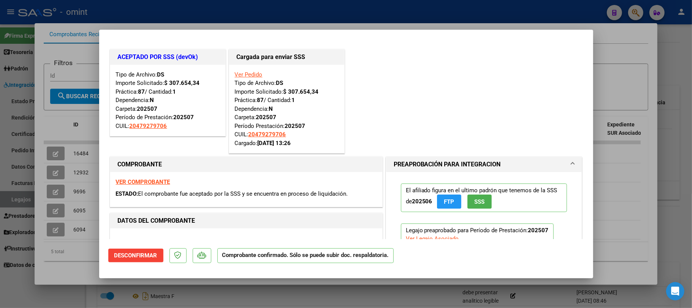
click at [230, 13] on div at bounding box center [346, 154] width 692 height 308
type input "$ 0,00"
click at [230, 10] on div at bounding box center [346, 154] width 692 height 308
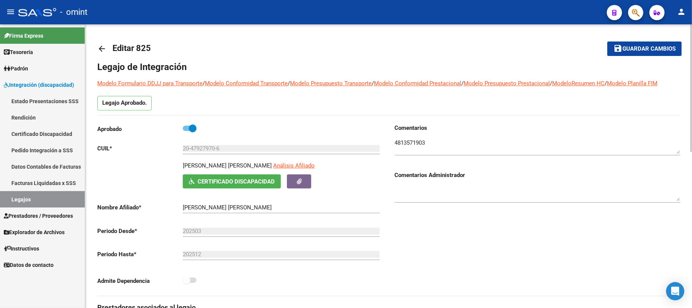
click at [103, 49] on mat-icon "arrow_back" at bounding box center [101, 48] width 9 height 9
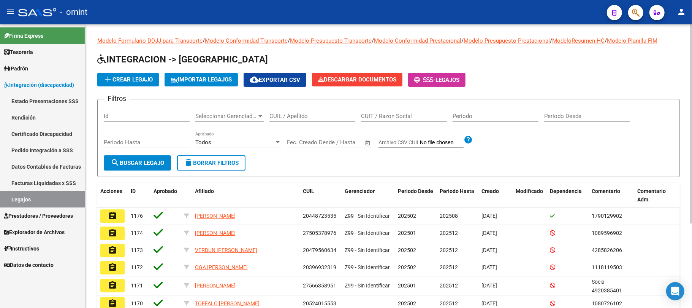
drag, startPoint x: 303, startPoint y: 118, endPoint x: 291, endPoint y: 118, distance: 12.5
click at [303, 118] on input "CUIL / Apellido" at bounding box center [313, 116] width 86 height 7
paste input "20545764009"
type input "20545764009"
click at [144, 170] on form "Filtros Id Seleccionar Gerenciador Seleccionar Gerenciador 20545764009 CUIL / A…" at bounding box center [388, 138] width 583 height 78
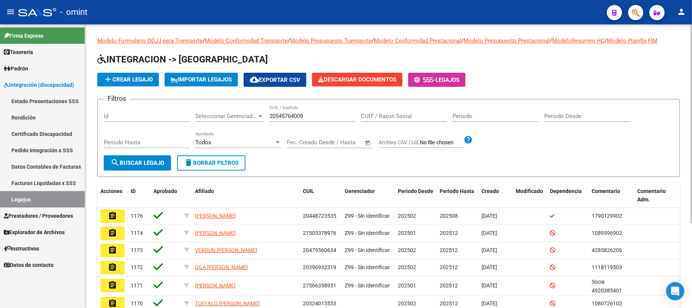
click at [146, 166] on span "search Buscar Legajo" at bounding box center [138, 162] width 54 height 7
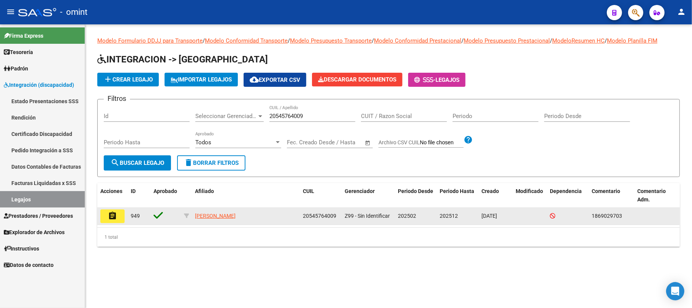
click at [116, 211] on button "assignment" at bounding box center [112, 216] width 24 height 14
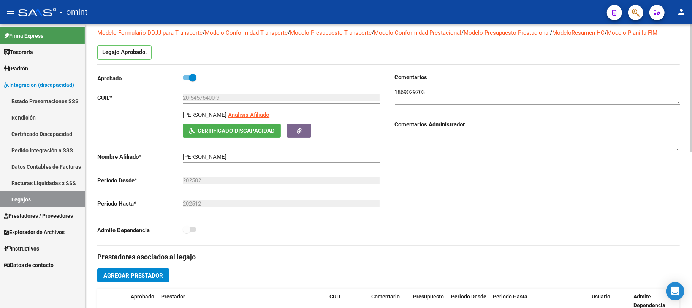
scroll to position [152, 0]
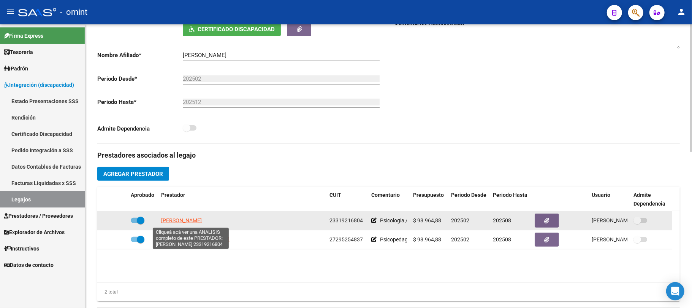
click at [181, 219] on span "BRIZUELA MARIA BELEN" at bounding box center [181, 220] width 41 height 6
type textarea "23319216804"
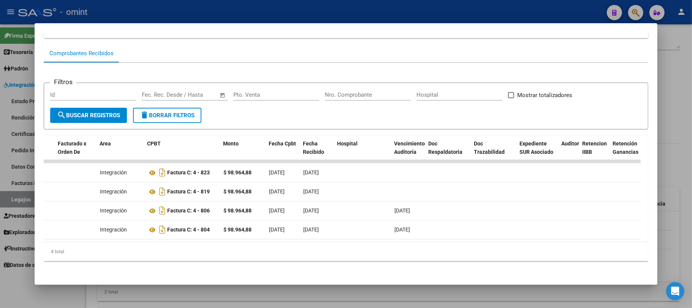
scroll to position [0, 0]
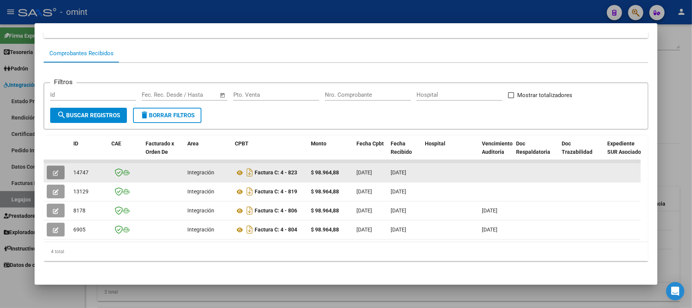
click at [52, 170] on button "button" at bounding box center [56, 172] width 18 height 14
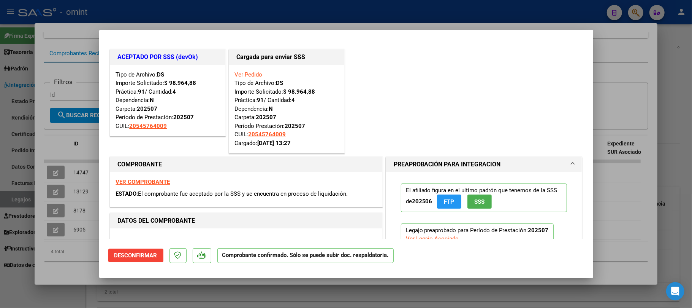
click at [177, 14] on div at bounding box center [346, 154] width 692 height 308
type input "$ 0,00"
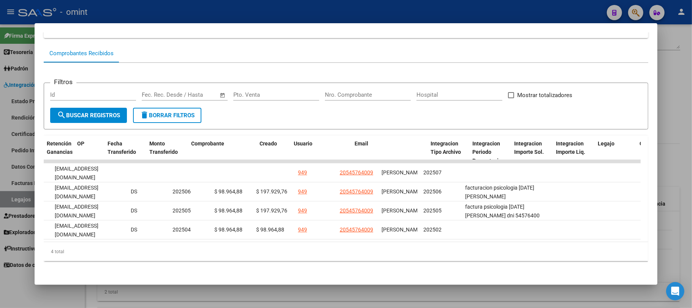
scroll to position [0, 228]
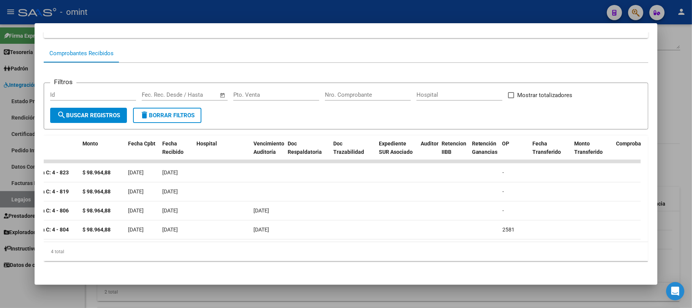
click at [159, 13] on div at bounding box center [346, 154] width 692 height 308
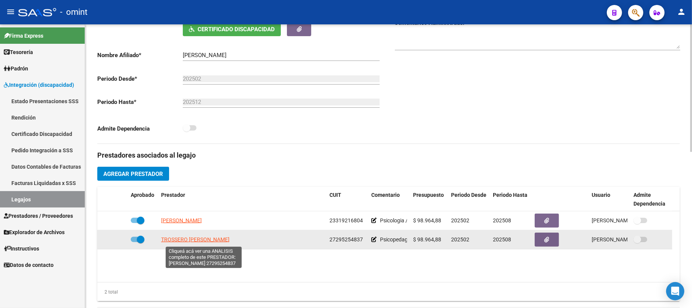
click at [195, 240] on span "TROSSERO AGOSTINA MARIA JOSE" at bounding box center [195, 239] width 68 height 6
type textarea "27295254837"
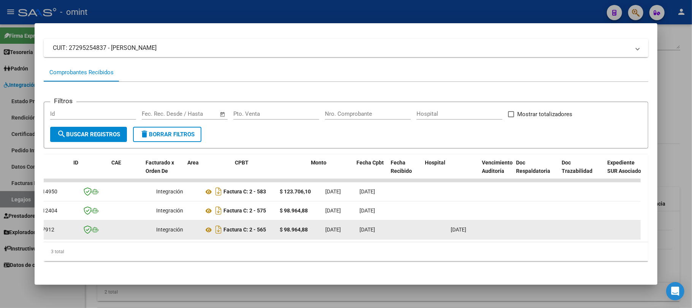
scroll to position [0, 0]
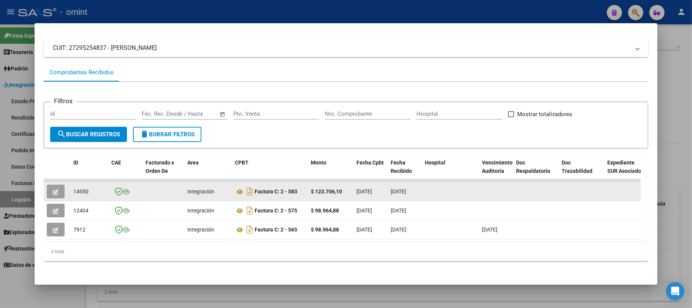
click at [59, 184] on button "button" at bounding box center [56, 191] width 18 height 14
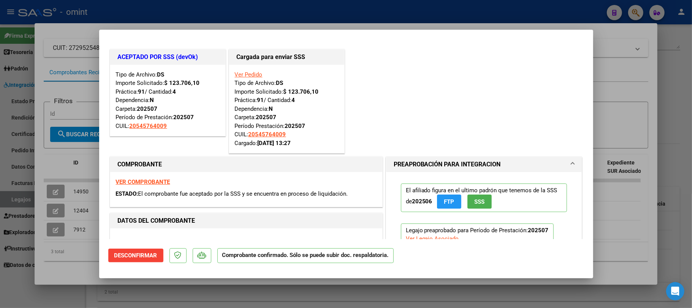
click at [167, 16] on div at bounding box center [346, 154] width 692 height 308
type input "$ 0,00"
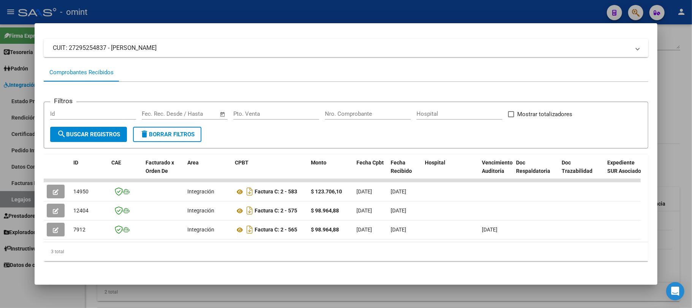
click at [165, 10] on div at bounding box center [346, 154] width 692 height 308
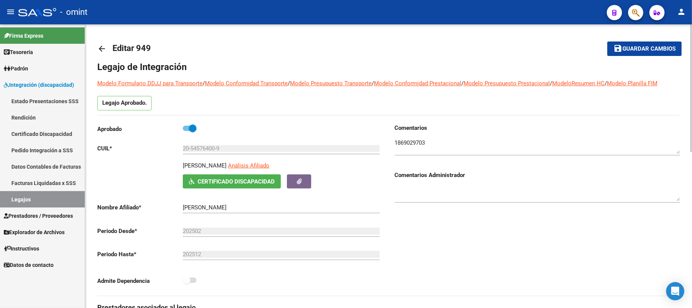
click at [106, 49] on link "arrow_back" at bounding box center [104, 49] width 15 height 18
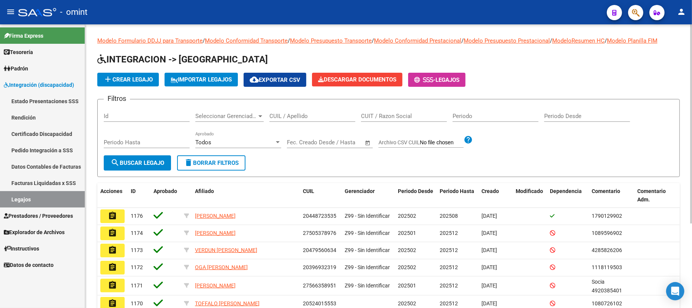
click at [296, 122] on div "CUIL / Apellido" at bounding box center [313, 117] width 86 height 24
drag, startPoint x: 298, startPoint y: 113, endPoint x: 293, endPoint y: 117, distance: 6.5
click at [298, 113] on input "CUIL / Apellido" at bounding box center [313, 116] width 86 height 7
paste input "27213916527"
type input "27213916527"
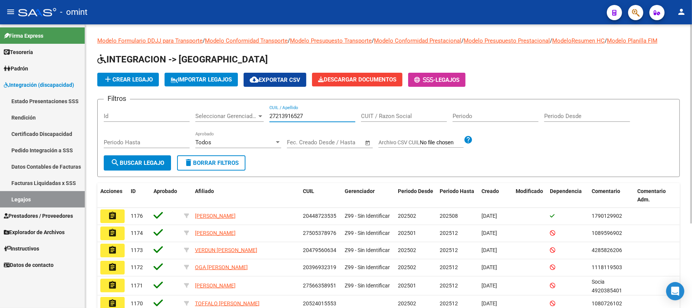
click at [163, 154] on div "Periodo Hasta" at bounding box center [147, 144] width 86 height 24
click at [160, 160] on span "search Buscar Legajo" at bounding box center [138, 162] width 54 height 7
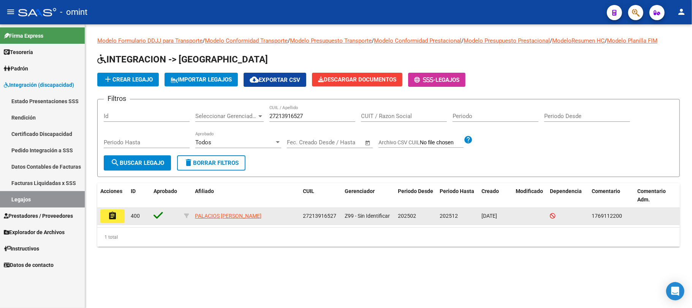
click at [106, 217] on button "assignment" at bounding box center [112, 216] width 24 height 14
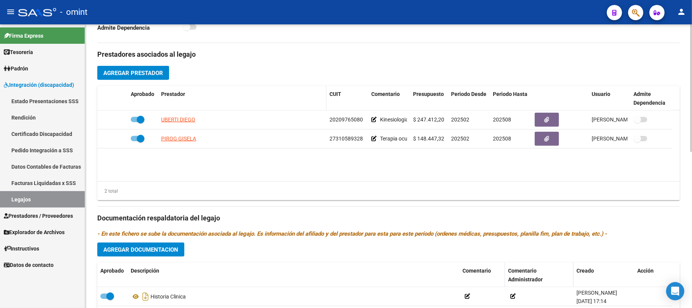
scroll to position [253, 0]
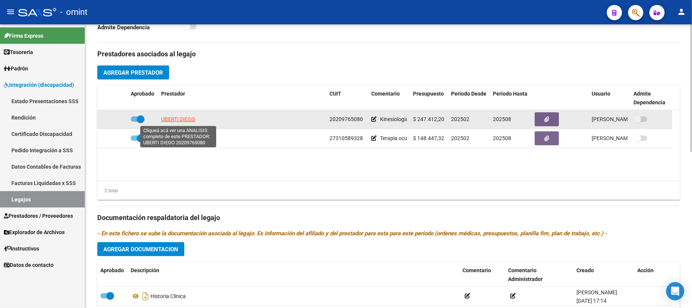
click at [169, 120] on span "UBERTI DIEGO" at bounding box center [178, 119] width 34 height 6
type textarea "20209765080"
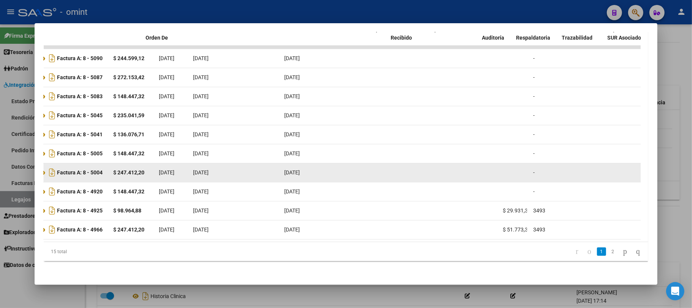
scroll to position [0, 0]
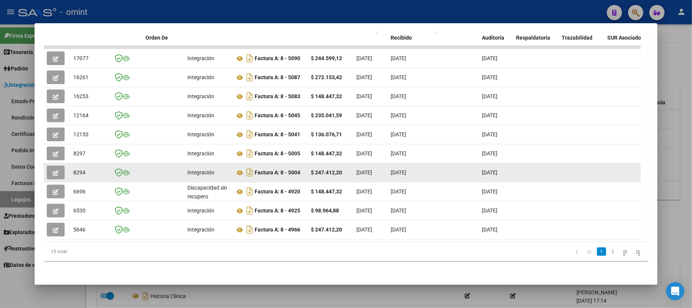
drag, startPoint x: 456, startPoint y: 168, endPoint x: 109, endPoint y: 153, distance: 347.8
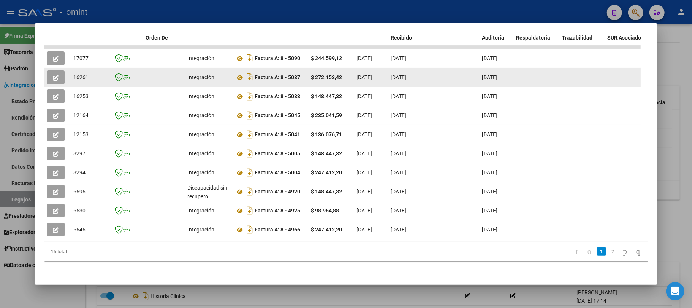
click at [58, 70] on button "button" at bounding box center [56, 77] width 18 height 14
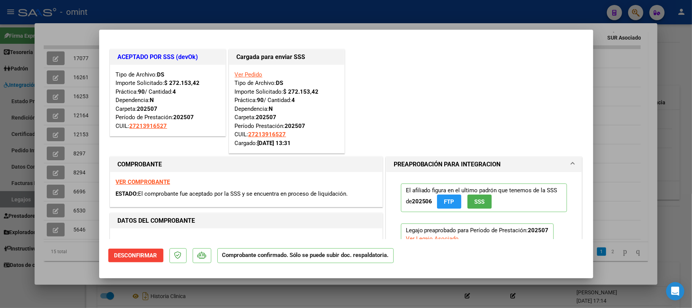
click at [172, 19] on div at bounding box center [346, 154] width 692 height 308
type input "$ 0,00"
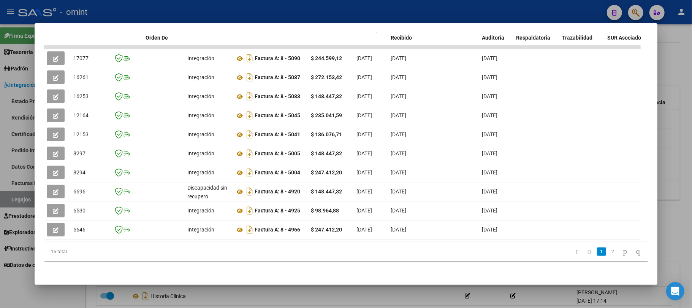
click at [173, 9] on div at bounding box center [346, 154] width 692 height 308
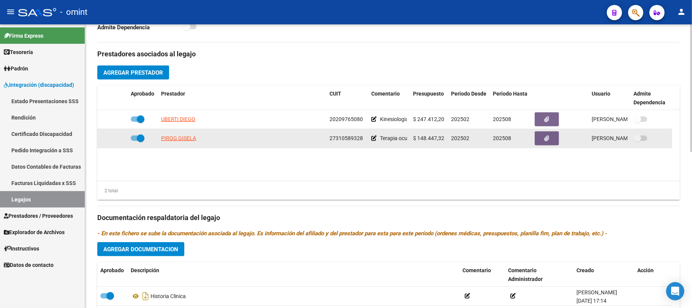
click at [173, 135] on app-link-go-to "PIROG GISELA" at bounding box center [178, 138] width 35 height 9
click at [178, 138] on span "PIROG GISELA" at bounding box center [178, 138] width 35 height 6
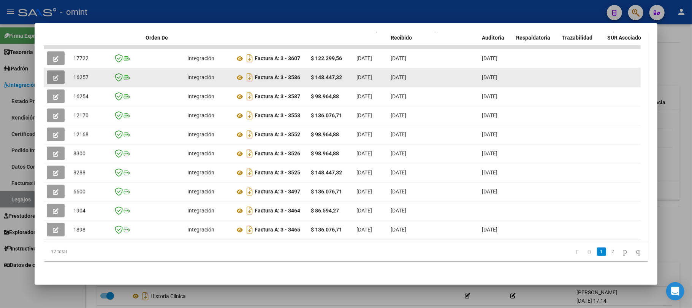
click at [57, 74] on span "button" at bounding box center [56, 77] width 6 height 7
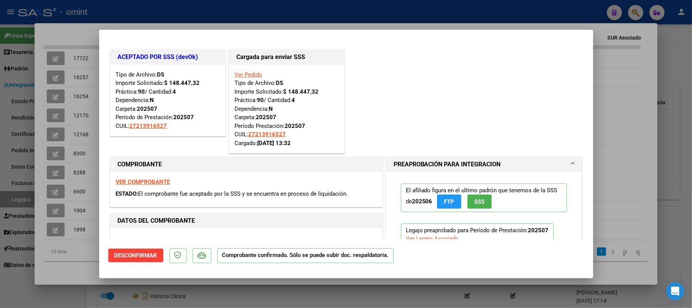
click at [156, 14] on div at bounding box center [346, 154] width 692 height 308
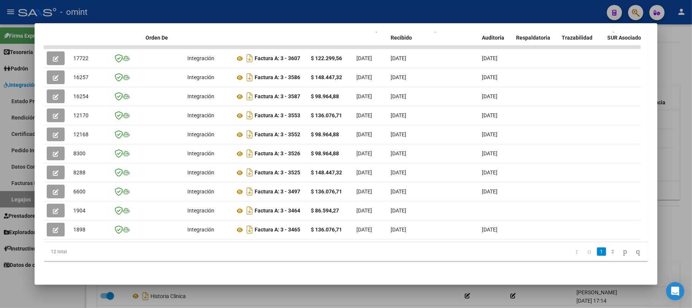
click at [155, 10] on div at bounding box center [346, 154] width 692 height 308
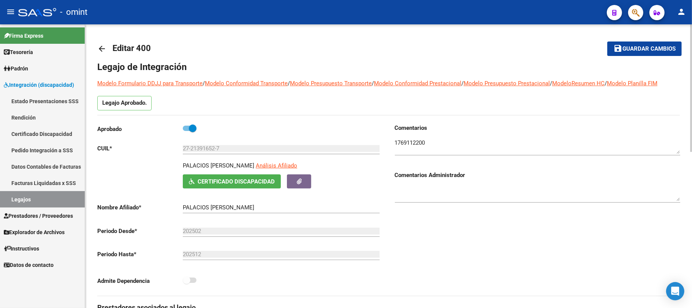
click at [100, 50] on mat-icon "arrow_back" at bounding box center [101, 48] width 9 height 9
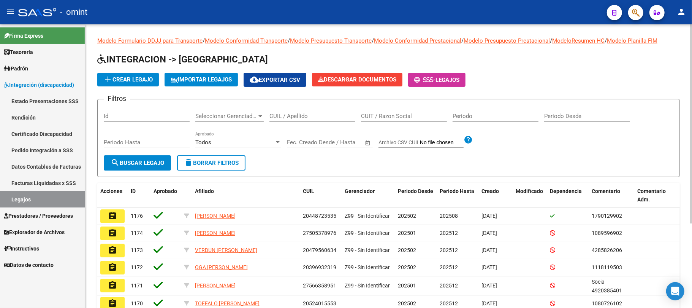
click at [289, 118] on input "CUIL / Apellido" at bounding box center [313, 116] width 86 height 7
paste input "20581600071"
click at [146, 157] on button "search Buscar Legajo" at bounding box center [137, 162] width 67 height 15
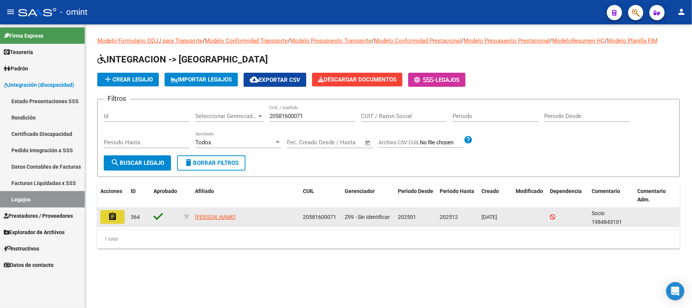
click at [117, 216] on button "assignment" at bounding box center [112, 217] width 24 height 14
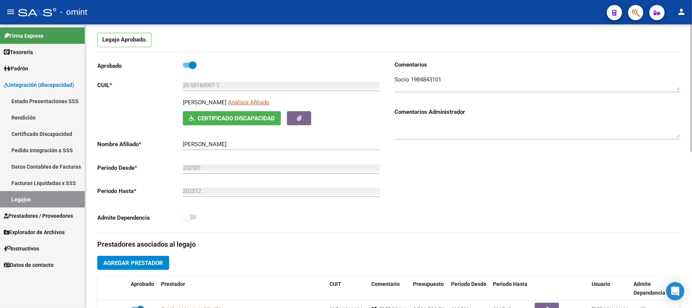
scroll to position [152, 0]
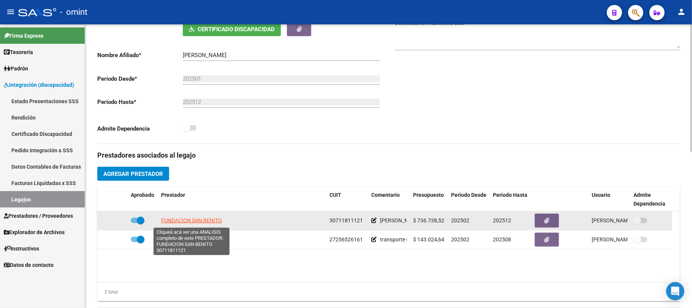
click at [202, 221] on span "FUNDACION SAN BENITO" at bounding box center [191, 220] width 61 height 6
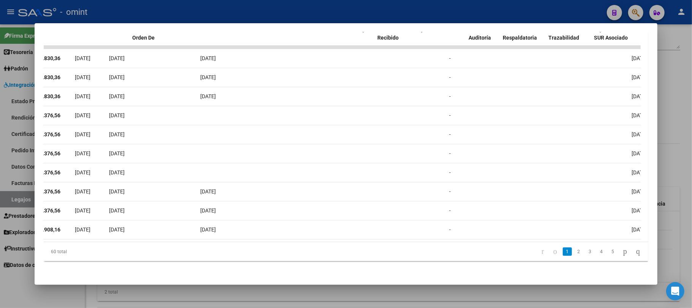
scroll to position [0, 0]
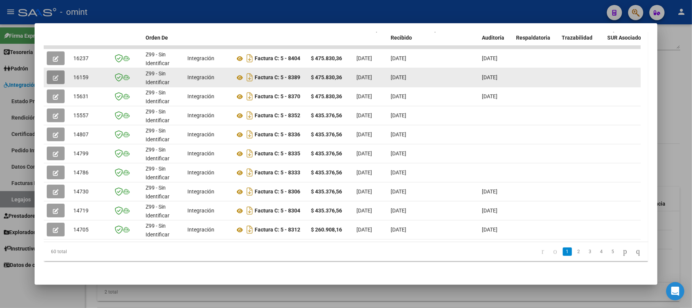
click at [56, 75] on icon "button" at bounding box center [56, 78] width 6 height 6
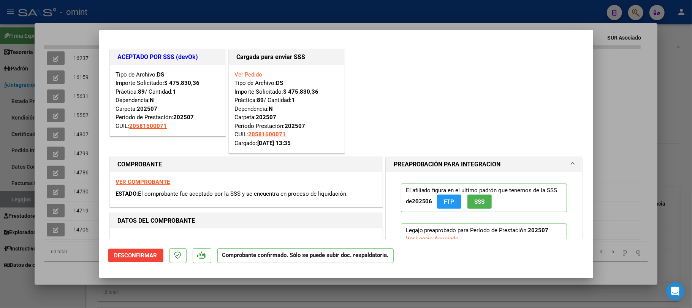
click at [152, 2] on div at bounding box center [346, 154] width 692 height 308
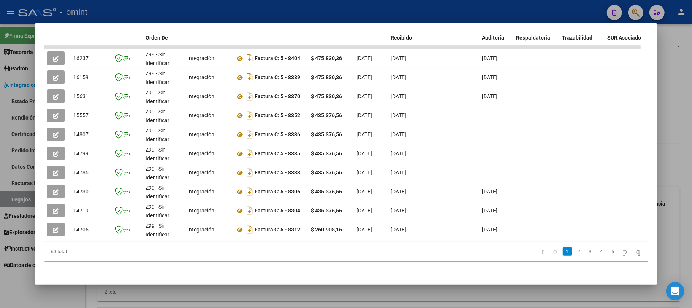
click at [152, 3] on div at bounding box center [346, 154] width 692 height 308
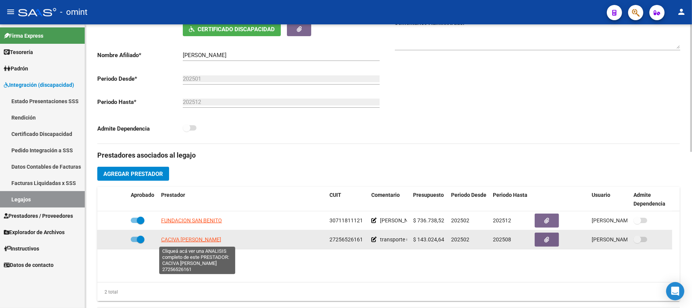
click at [189, 239] on span "CACIVA CLAUDIA ALEJANDRA" at bounding box center [191, 239] width 60 height 6
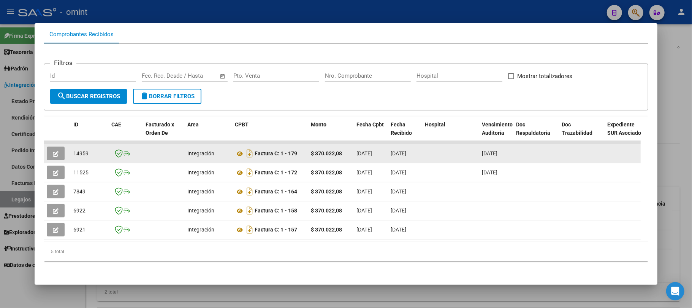
click at [56, 151] on icon "button" at bounding box center [56, 154] width 6 height 6
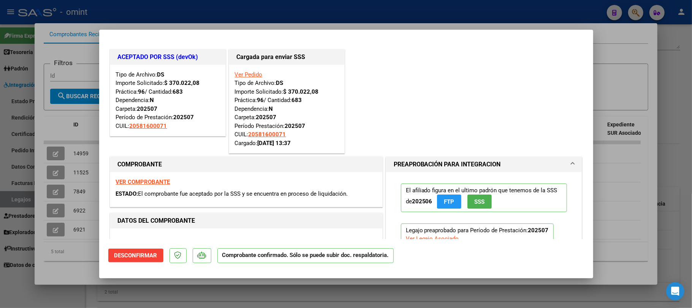
click at [191, 2] on div at bounding box center [346, 154] width 692 height 308
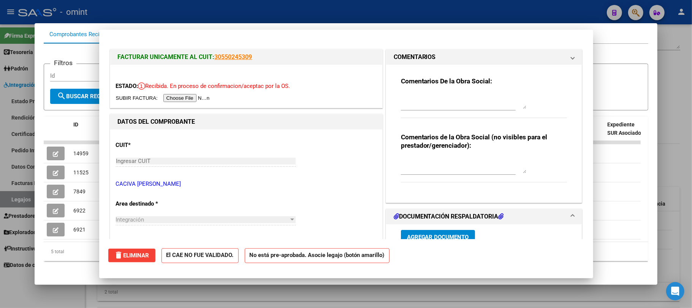
click at [191, 2] on div at bounding box center [346, 154] width 692 height 308
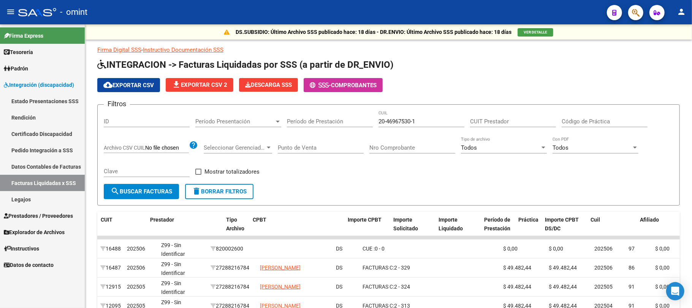
scroll to position [0, 110]
